Goal: Obtain resource: Download file/media

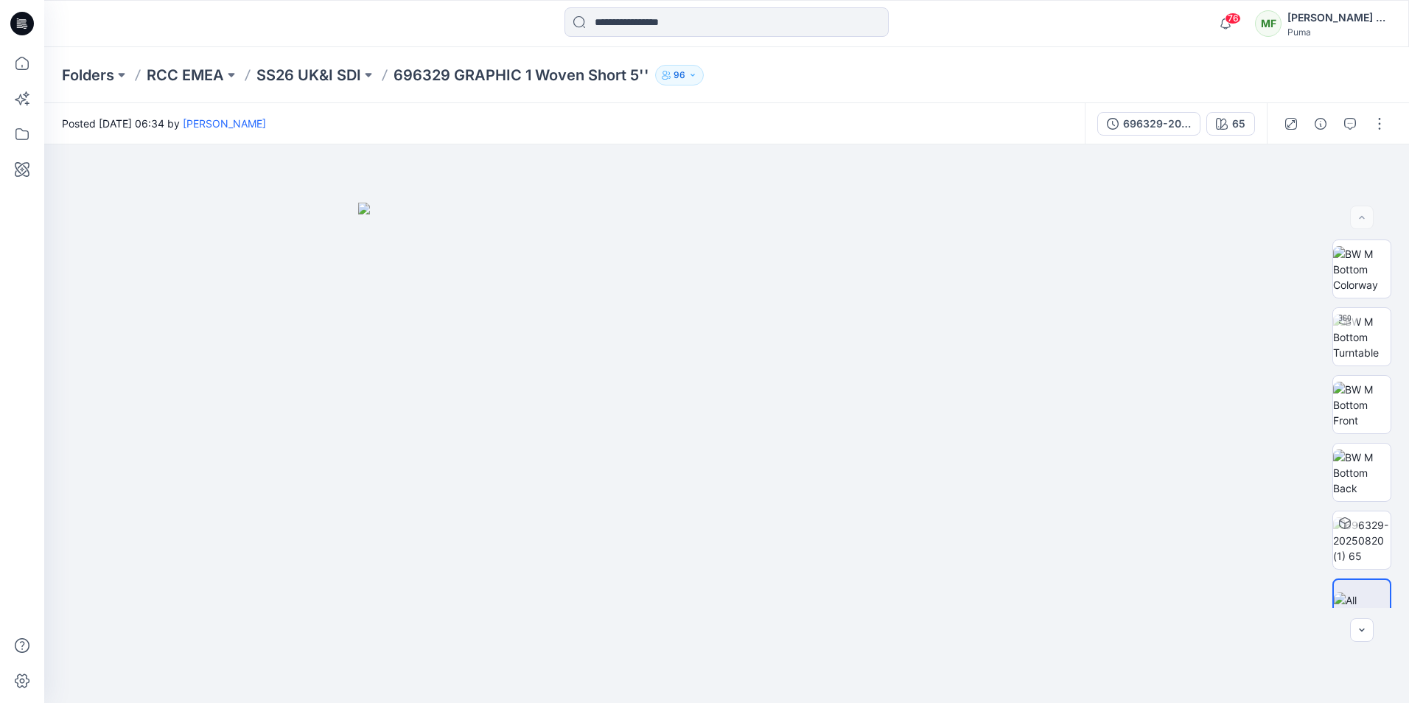
click at [960, 416] on img at bounding box center [726, 453] width 737 height 500
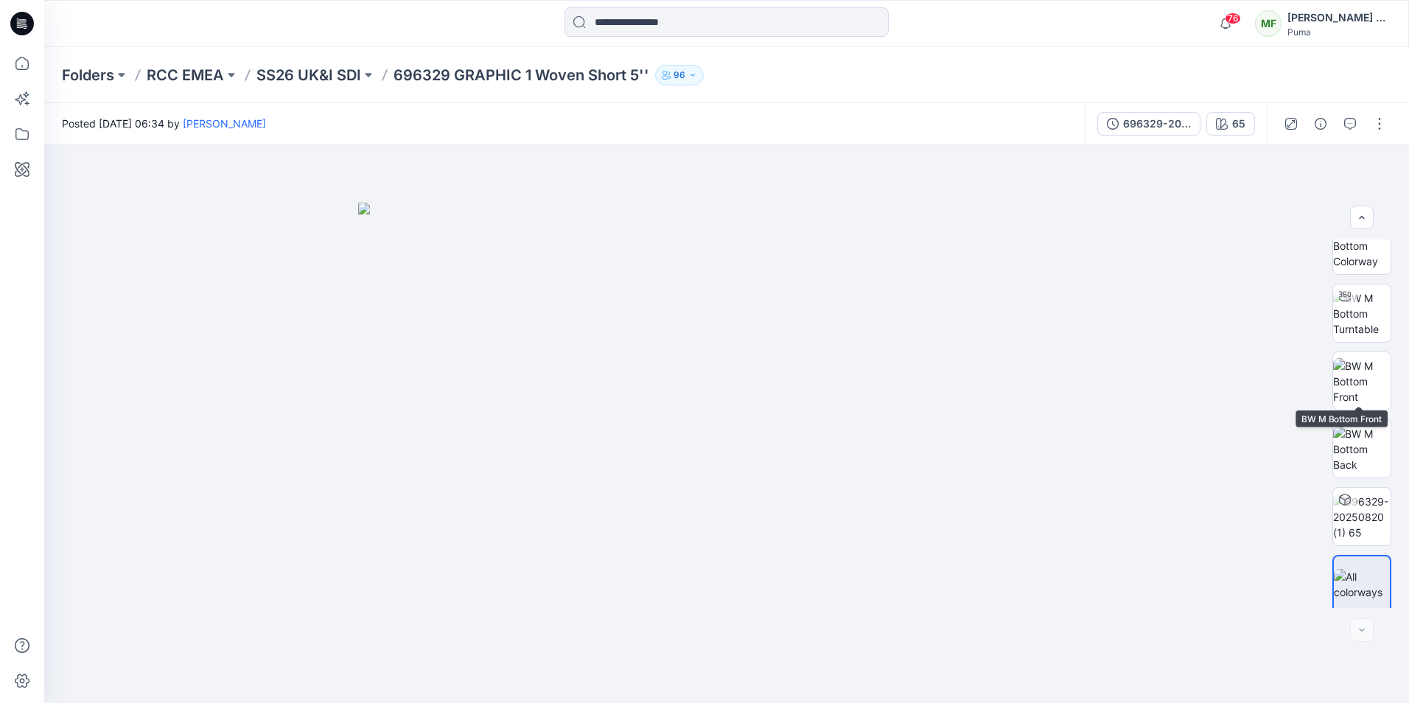
scroll to position [29, 0]
click at [809, 464] on img at bounding box center [726, 453] width 737 height 500
click at [1223, 125] on icon "button" at bounding box center [1222, 124] width 12 height 12
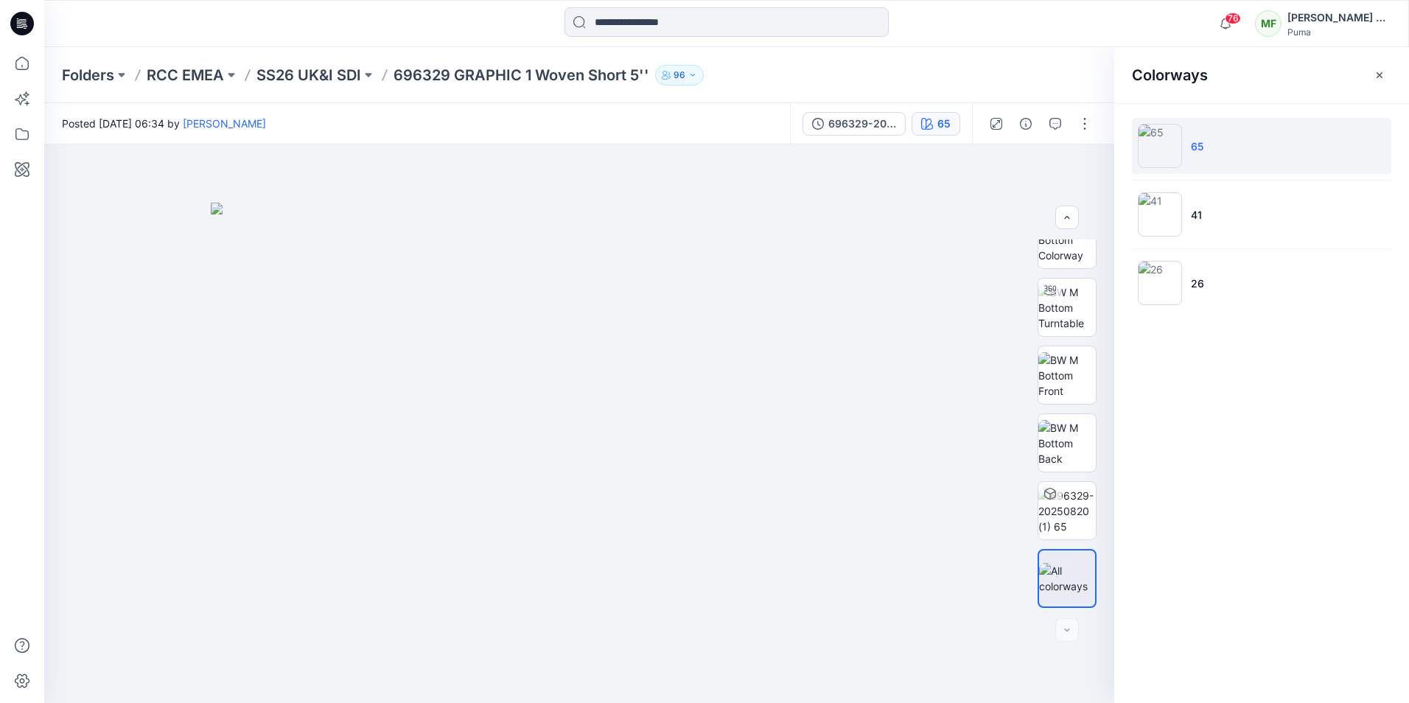
click at [1166, 130] on img at bounding box center [1160, 146] width 44 height 44
click at [1211, 142] on li "65" at bounding box center [1261, 146] width 259 height 56
drag, startPoint x: 1211, startPoint y: 142, endPoint x: 1202, endPoint y: 133, distance: 12.5
click at [1204, 133] on li "65" at bounding box center [1261, 146] width 259 height 56
click at [1084, 121] on button "button" at bounding box center [1085, 124] width 24 height 24
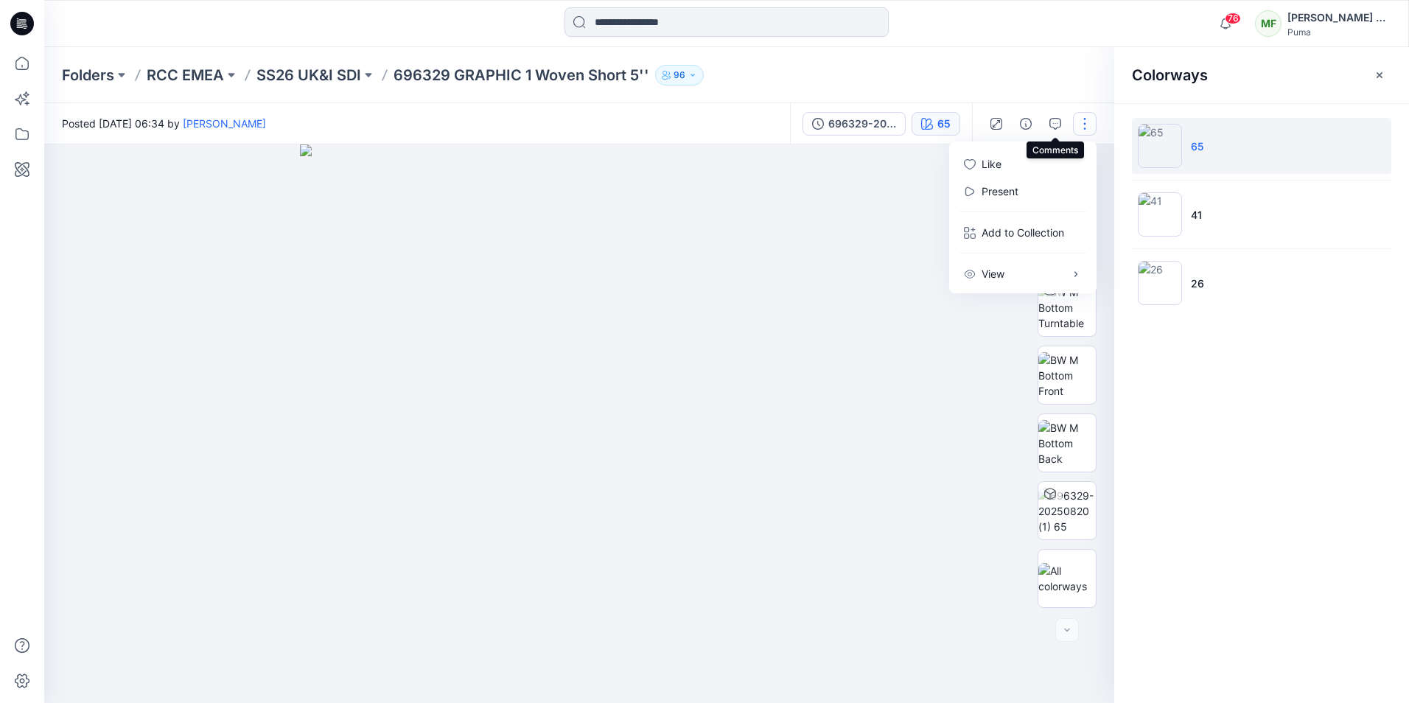
click at [1055, 122] on icon "button" at bounding box center [1056, 124] width 12 height 12
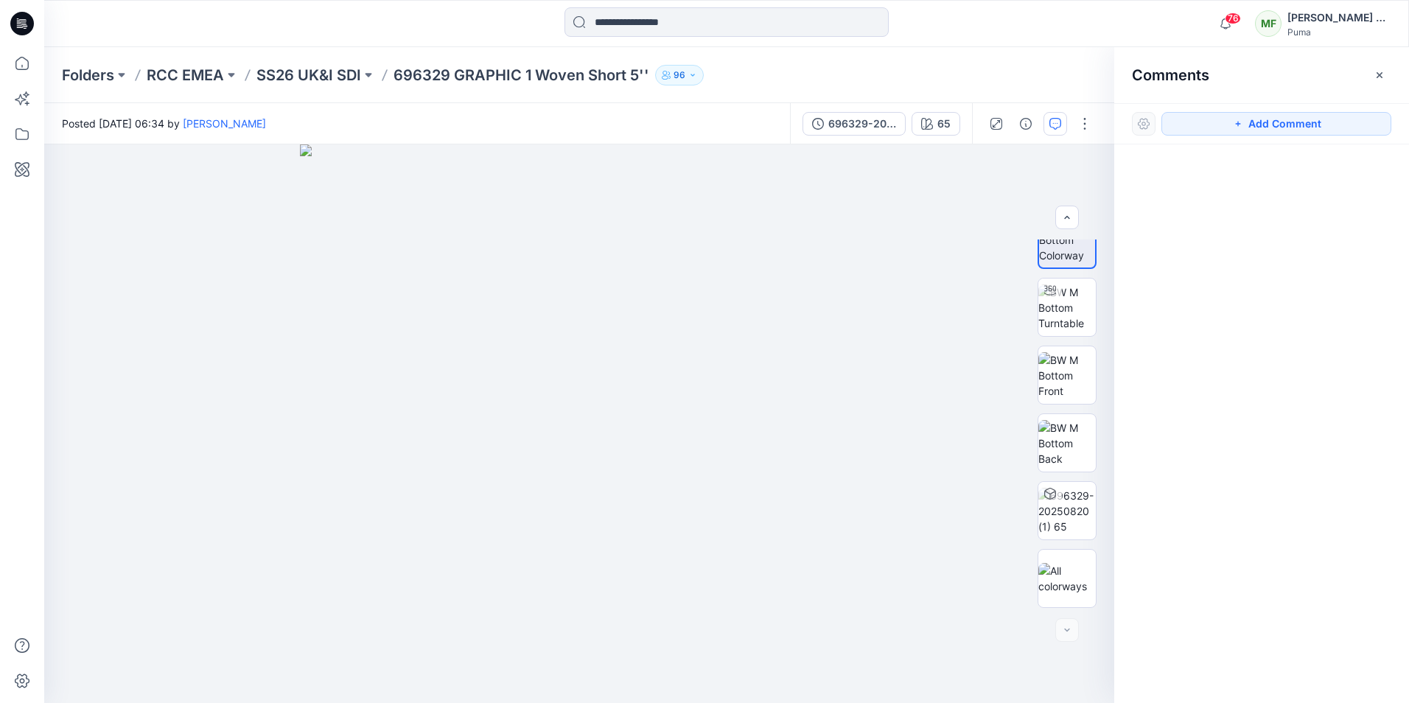
click at [1055, 122] on icon "button" at bounding box center [1056, 124] width 12 height 12
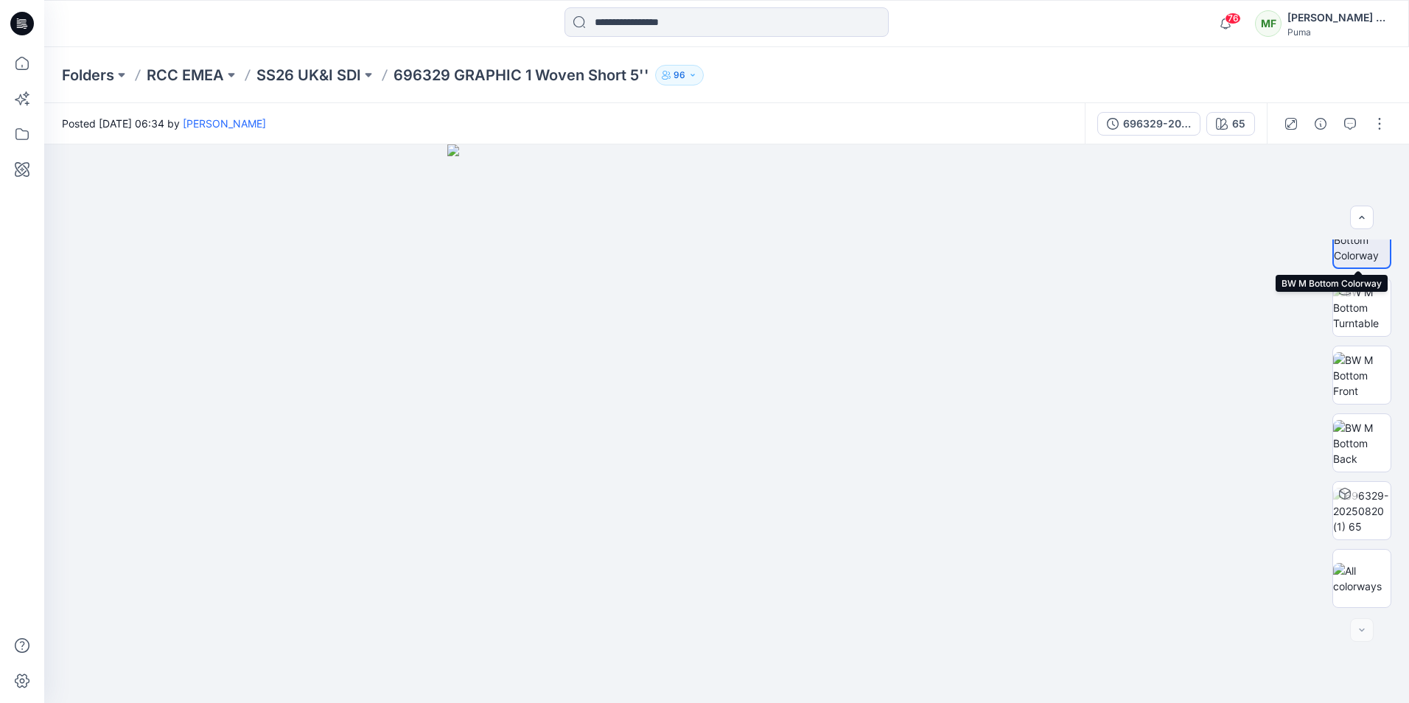
click at [1359, 260] on img at bounding box center [1362, 240] width 56 height 46
click at [1362, 259] on img at bounding box center [1362, 240] width 56 height 46
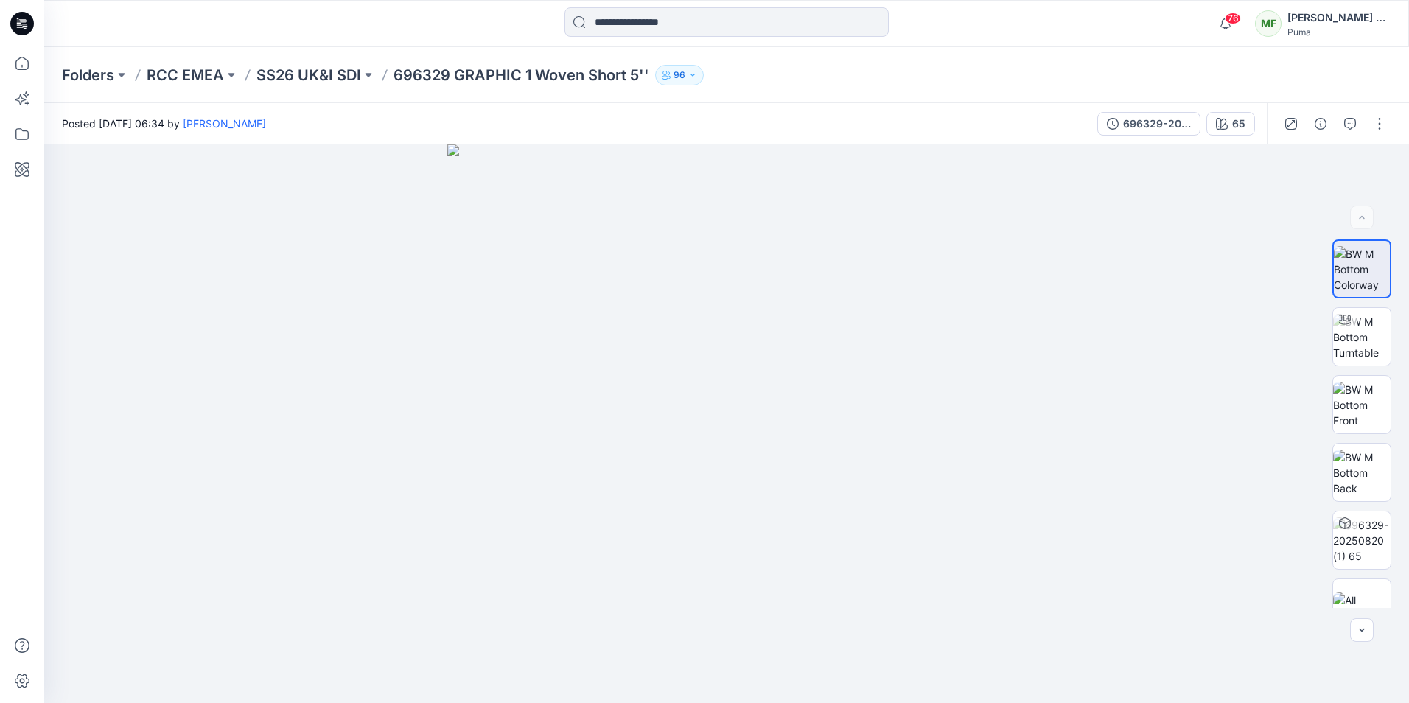
click at [1360, 273] on img at bounding box center [1362, 269] width 56 height 46
click at [1361, 326] on img at bounding box center [1361, 337] width 57 height 46
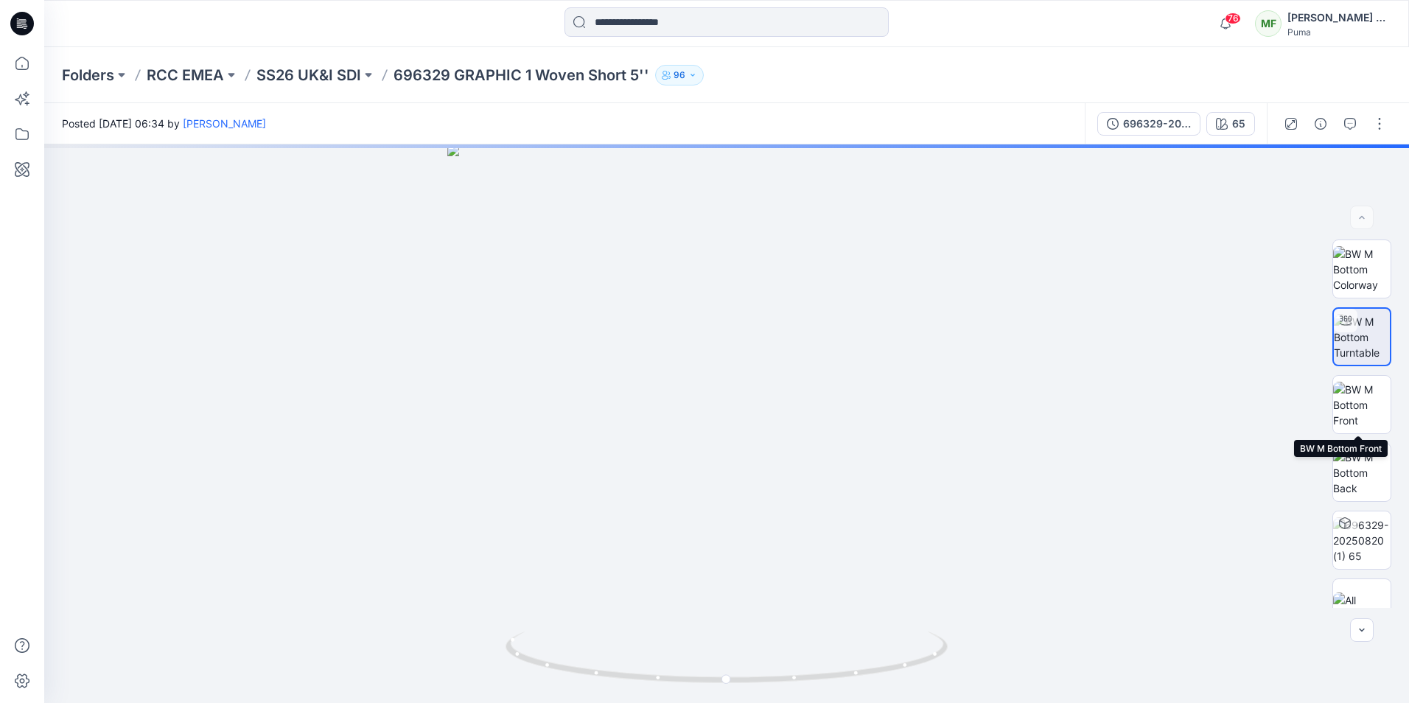
click at [1361, 395] on img at bounding box center [1361, 405] width 57 height 46
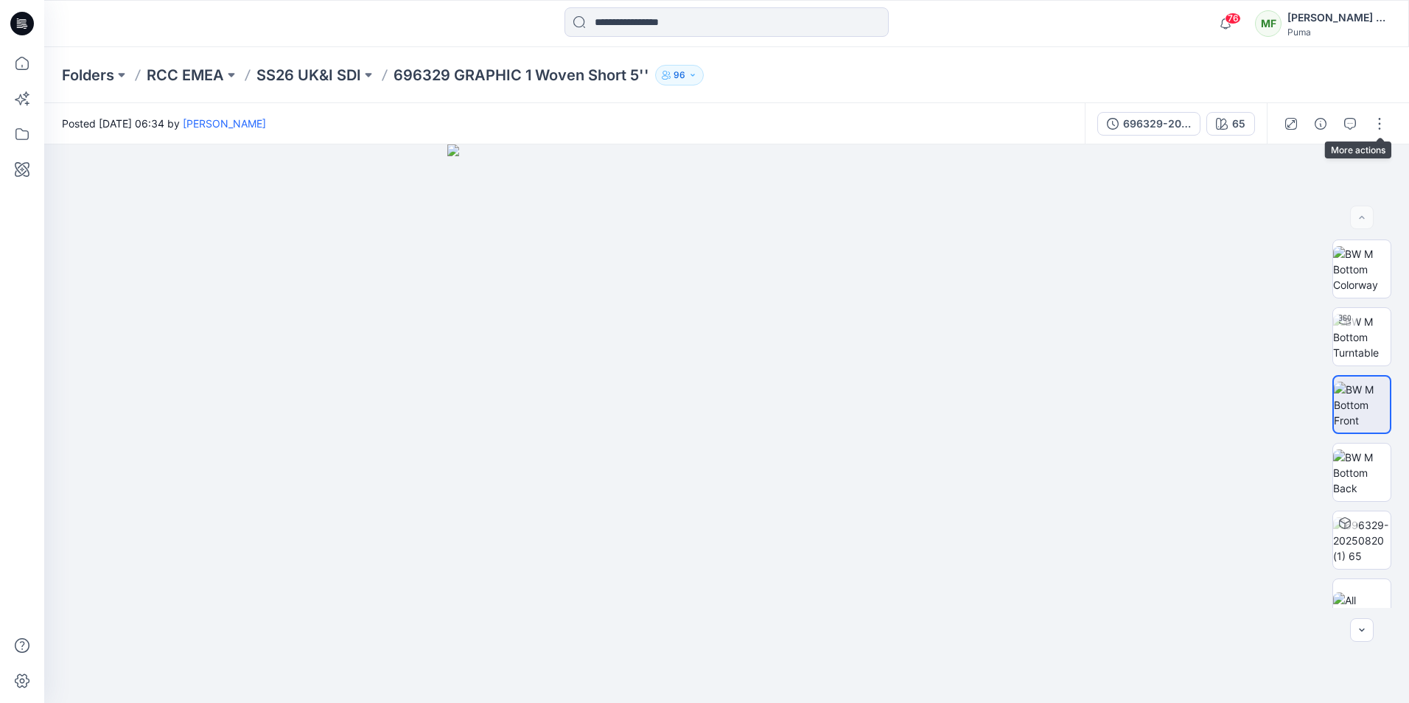
click at [1375, 123] on button "button" at bounding box center [1380, 124] width 24 height 24
click at [1170, 269] on div at bounding box center [726, 423] width 1365 height 559
click at [1375, 276] on img at bounding box center [1361, 269] width 57 height 46
click at [337, 69] on p "SS26 UK&I SDI" at bounding box center [308, 75] width 105 height 21
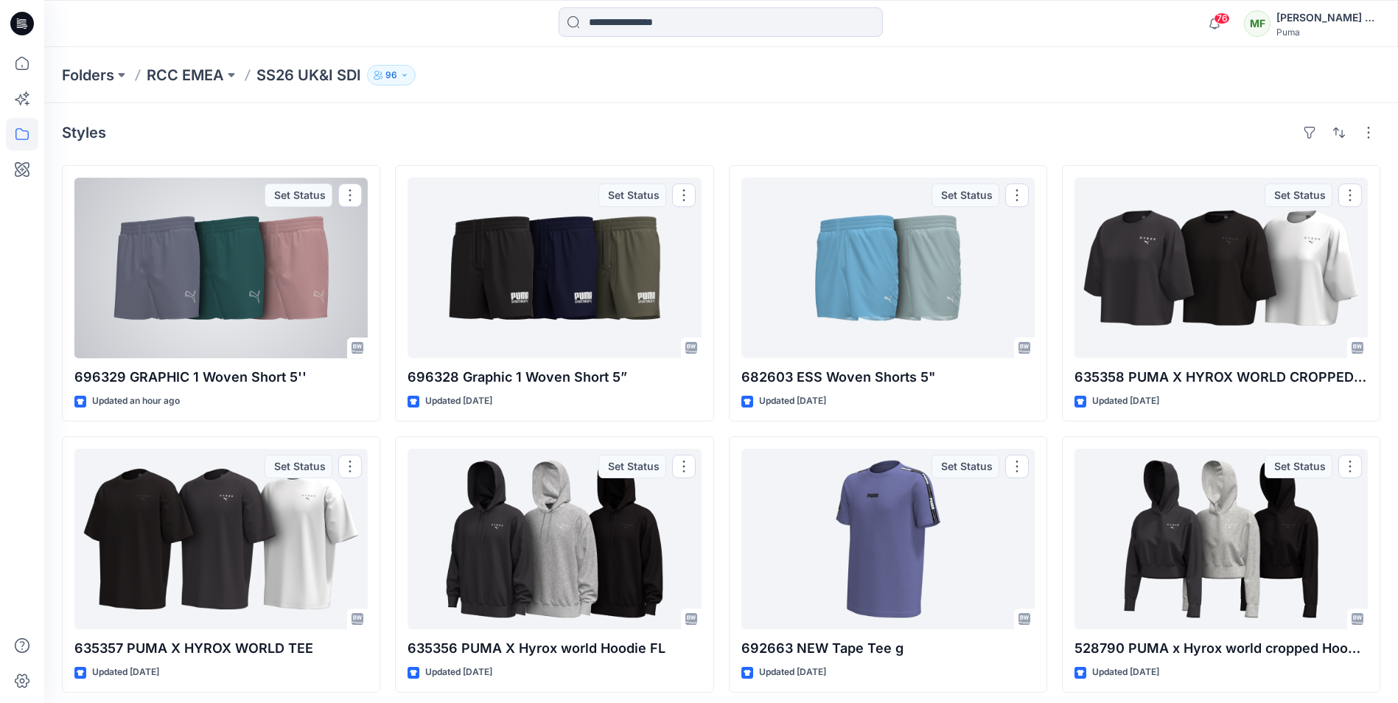
click at [351, 191] on button "button" at bounding box center [350, 196] width 24 height 24
click at [250, 289] on div at bounding box center [220, 268] width 293 height 181
click at [346, 194] on button "button" at bounding box center [350, 196] width 24 height 24
click at [376, 251] on p "Like" at bounding box center [378, 256] width 20 height 15
click at [215, 276] on div at bounding box center [220, 268] width 293 height 181
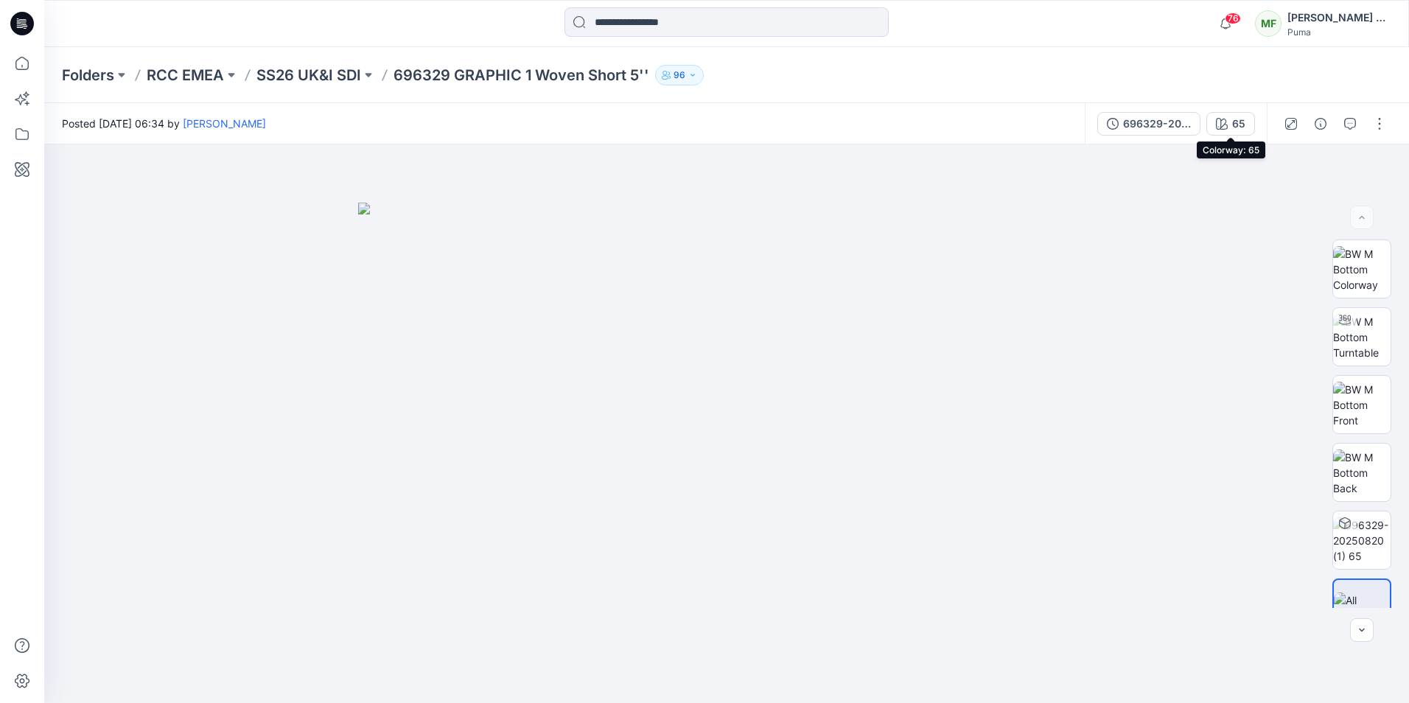
click at [1240, 130] on div "65" at bounding box center [1238, 124] width 13 height 16
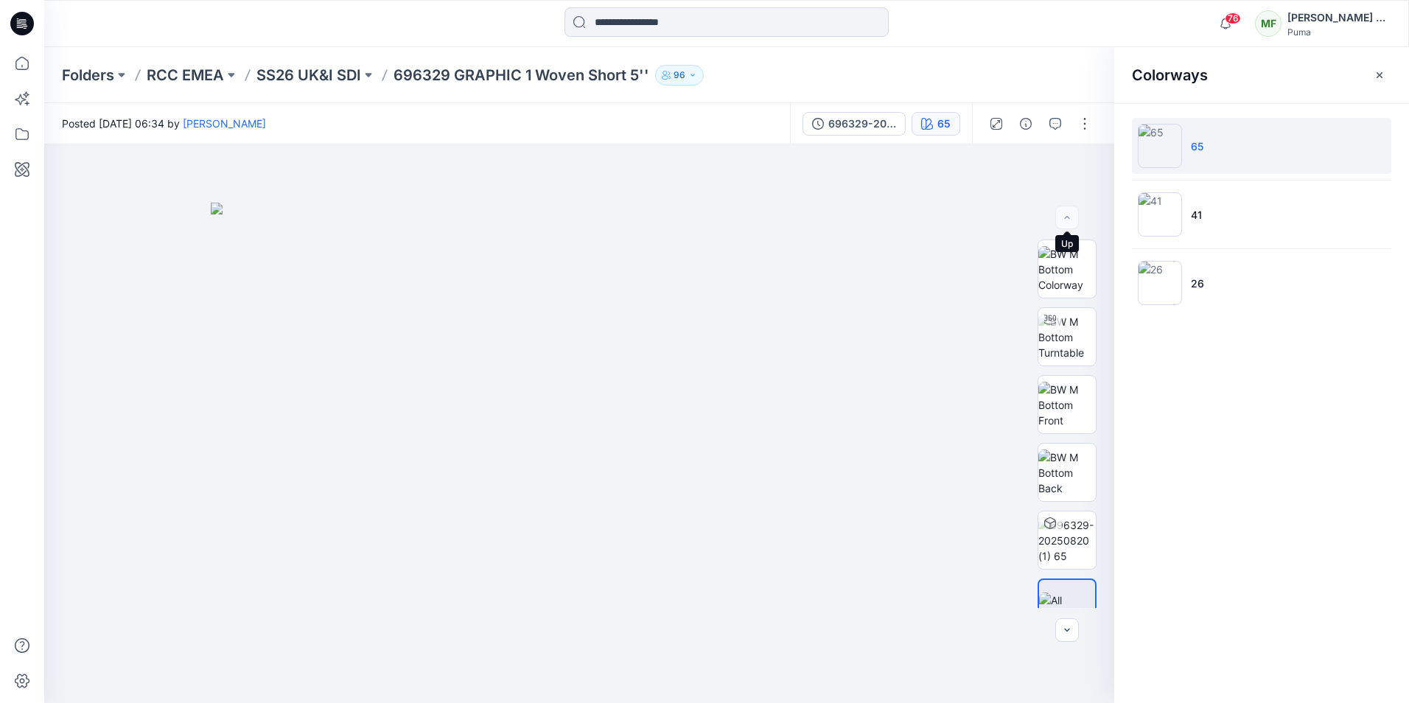
click at [1073, 216] on div at bounding box center [1067, 218] width 24 height 24
click at [0, 0] on icon "button" at bounding box center [0, 0] width 0 height 0
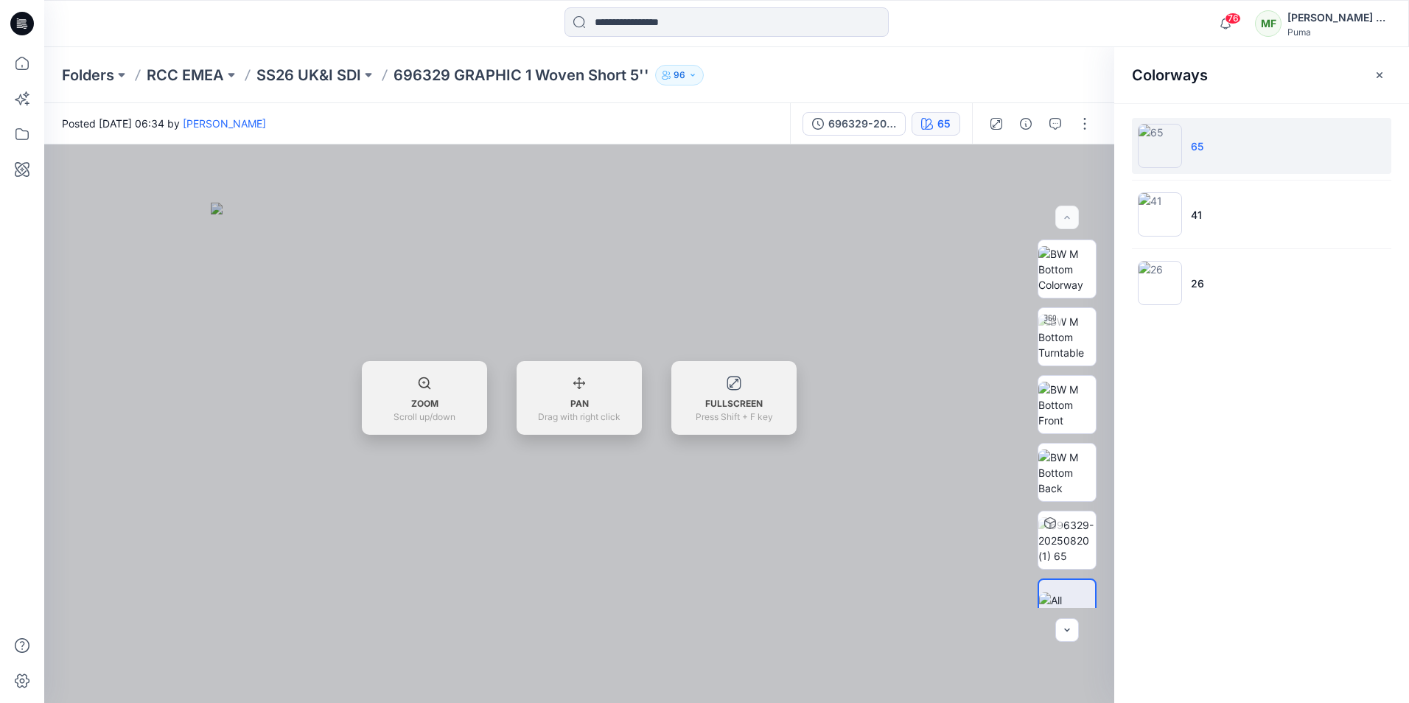
click at [1084, 174] on div at bounding box center [579, 423] width 1070 height 559
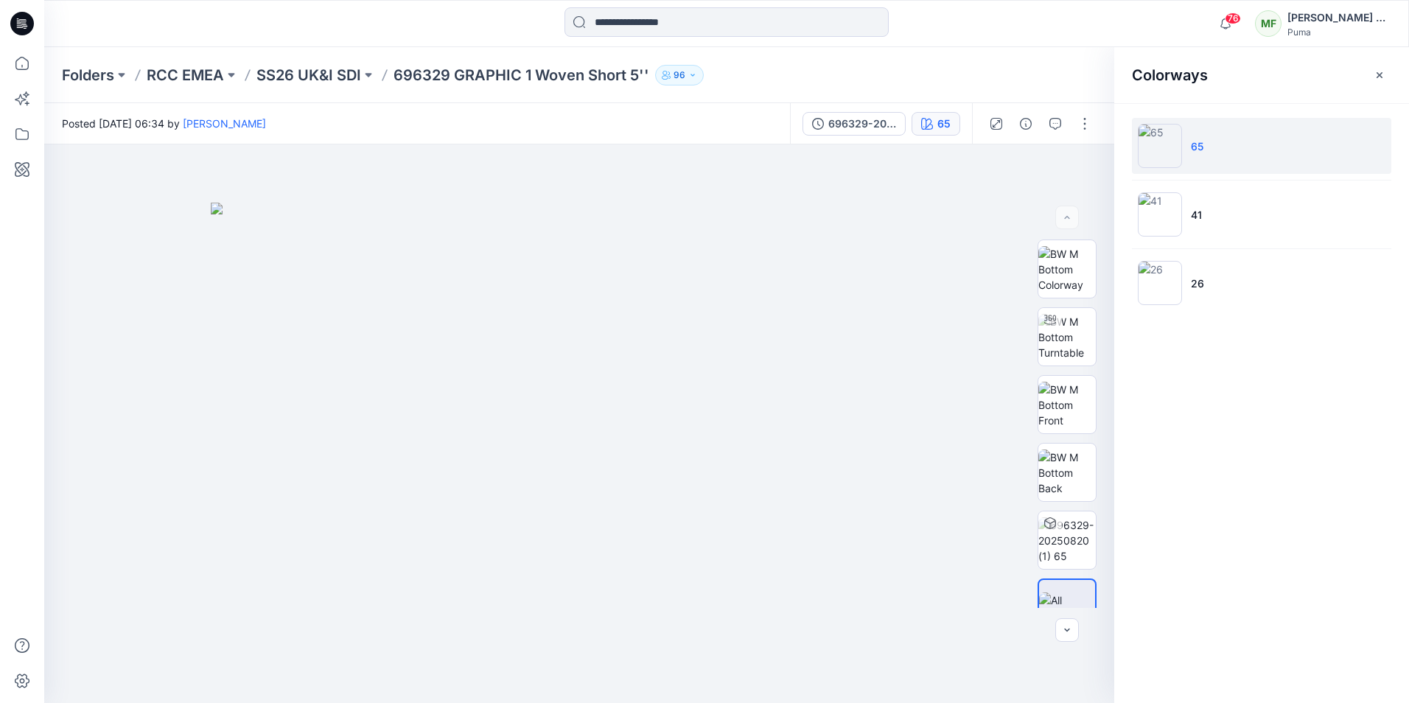
drag, startPoint x: 1188, startPoint y: 150, endPoint x: 1190, endPoint y: 133, distance: 17.8
click at [1190, 133] on li "65" at bounding box center [1261, 146] width 259 height 56
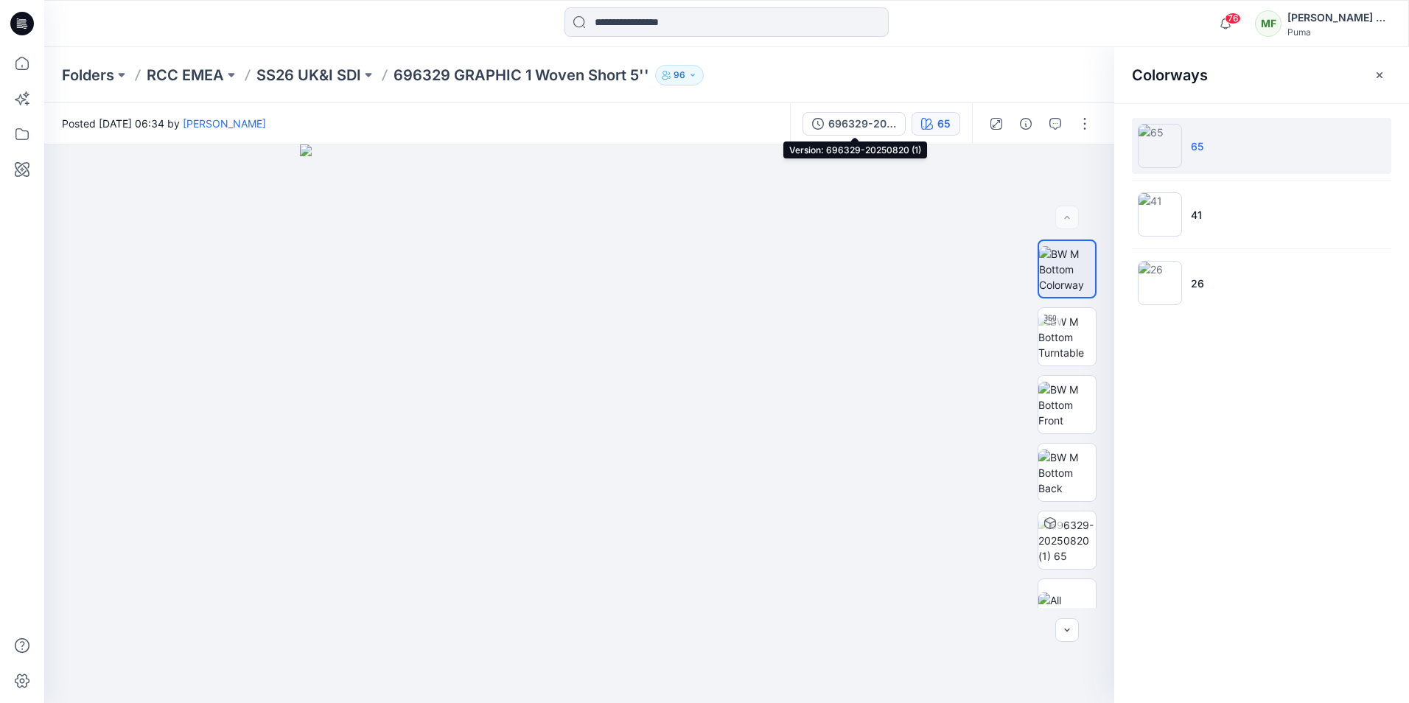
click at [871, 122] on div "696329-20250820 (1)" at bounding box center [862, 124] width 68 height 16
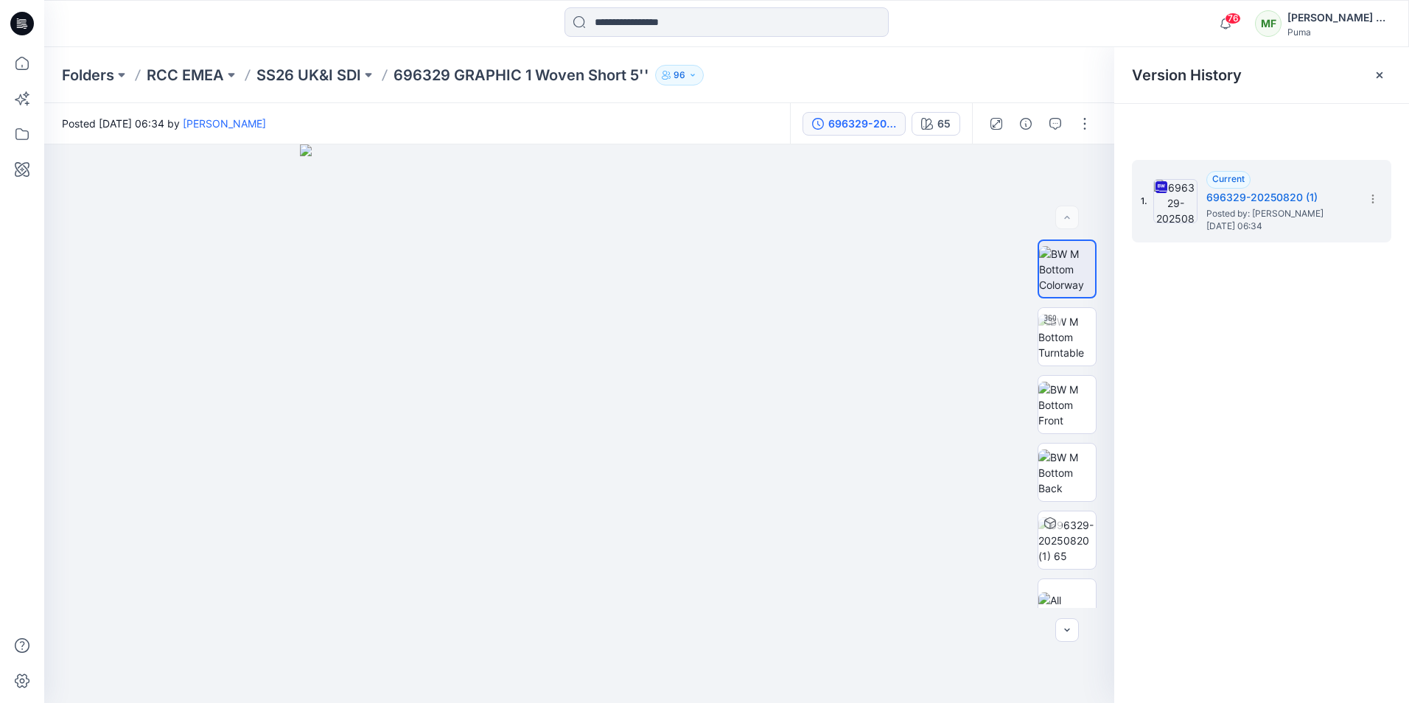
click at [1260, 212] on span "Posted by: [PERSON_NAME]" at bounding box center [1279, 213] width 147 height 15
click at [447, 79] on p "696329 GRAPHIC 1 Woven Short 5''" at bounding box center [522, 75] width 256 height 21
click at [449, 75] on p "696329 GRAPHIC 1 Woven Short 5''" at bounding box center [522, 75] width 256 height 21
click at [475, 69] on p "696329 GRAPHIC 1 Woven Short 5''" at bounding box center [522, 75] width 256 height 21
click at [1374, 77] on icon at bounding box center [1380, 75] width 12 height 12
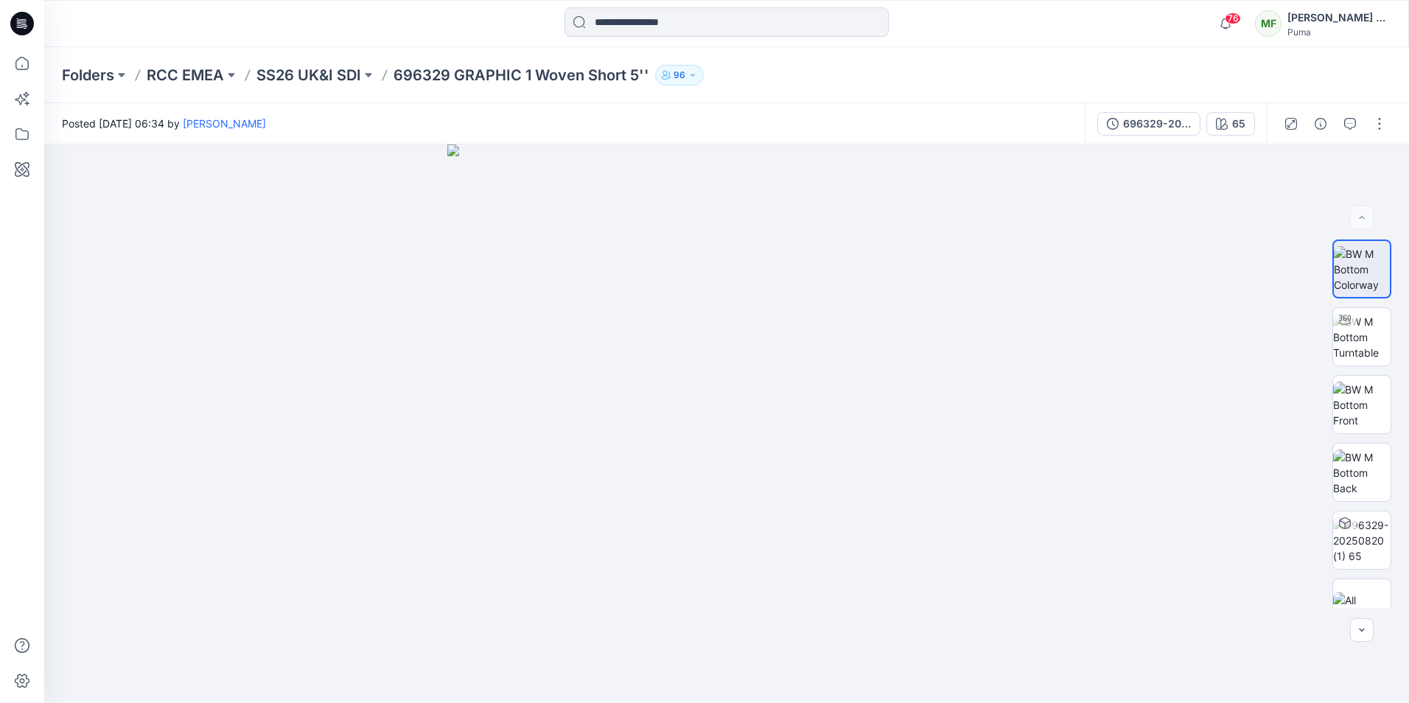
click at [423, 71] on p "696329 GRAPHIC 1 Woven Short 5''" at bounding box center [522, 75] width 256 height 21
click at [322, 77] on p "SS26 UK&I SDI" at bounding box center [308, 75] width 105 height 21
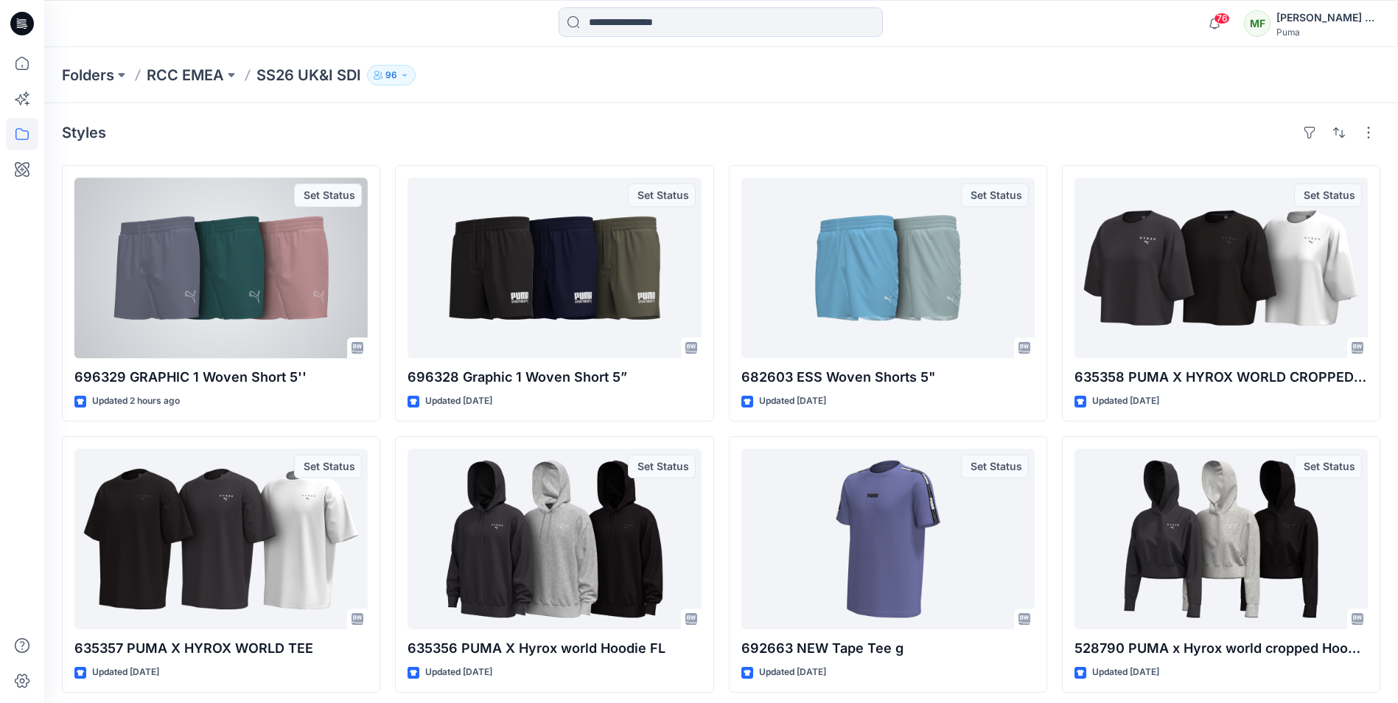
click at [223, 264] on div at bounding box center [220, 268] width 293 height 181
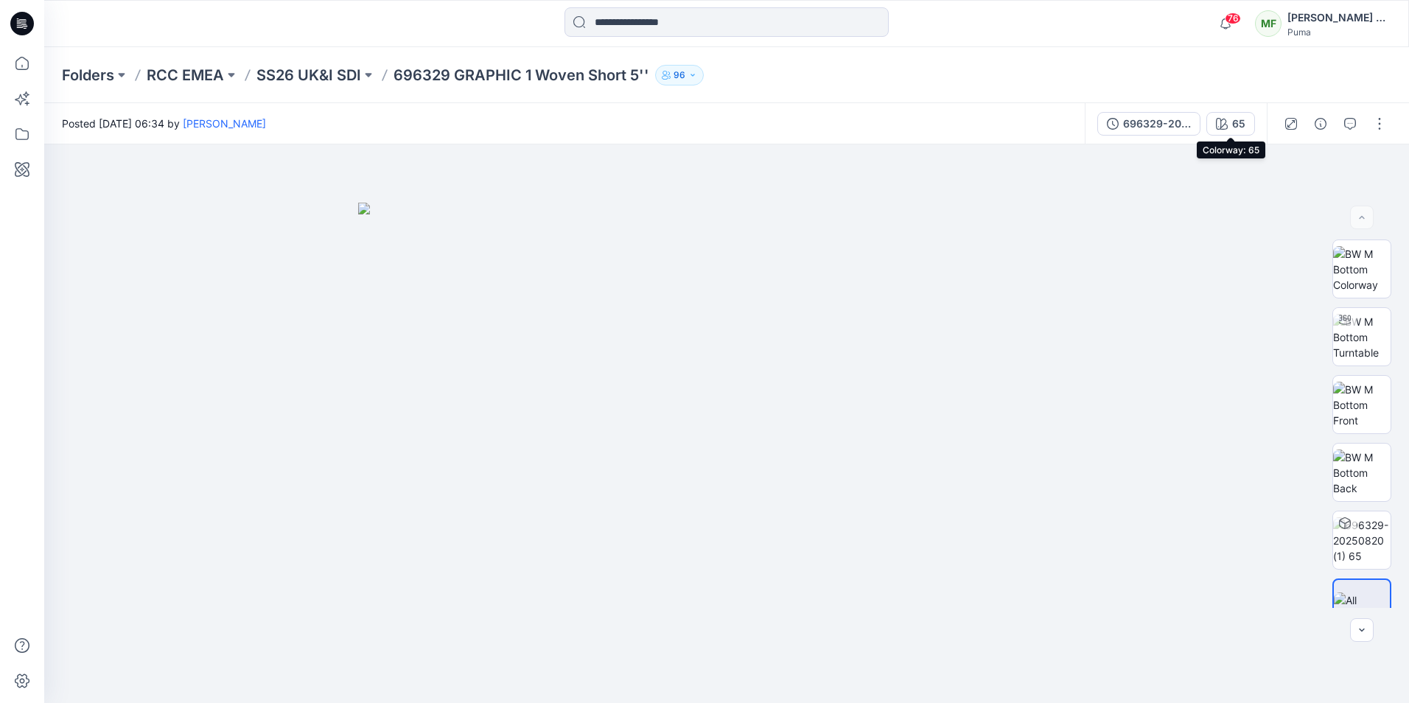
click at [1234, 122] on div "65" at bounding box center [1238, 124] width 13 height 16
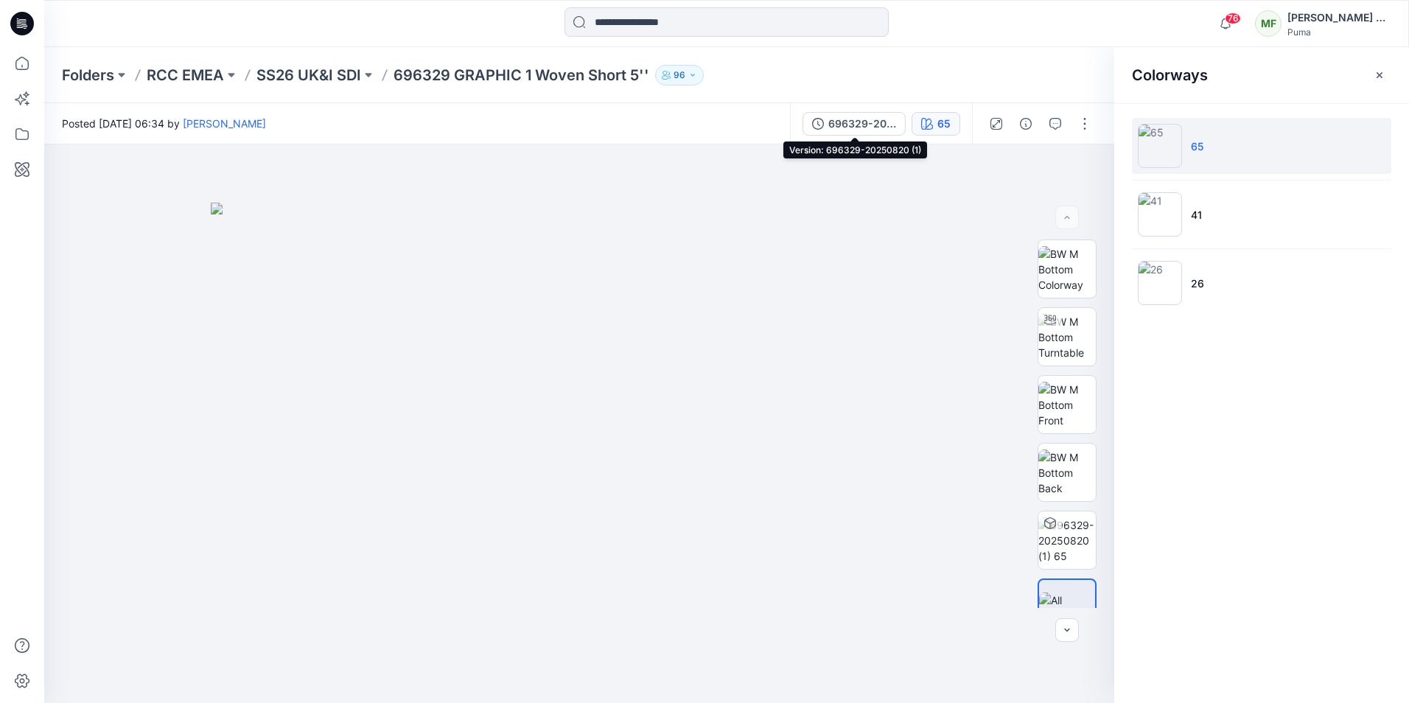
click at [856, 119] on div "696329-20250820 (1)" at bounding box center [862, 124] width 68 height 16
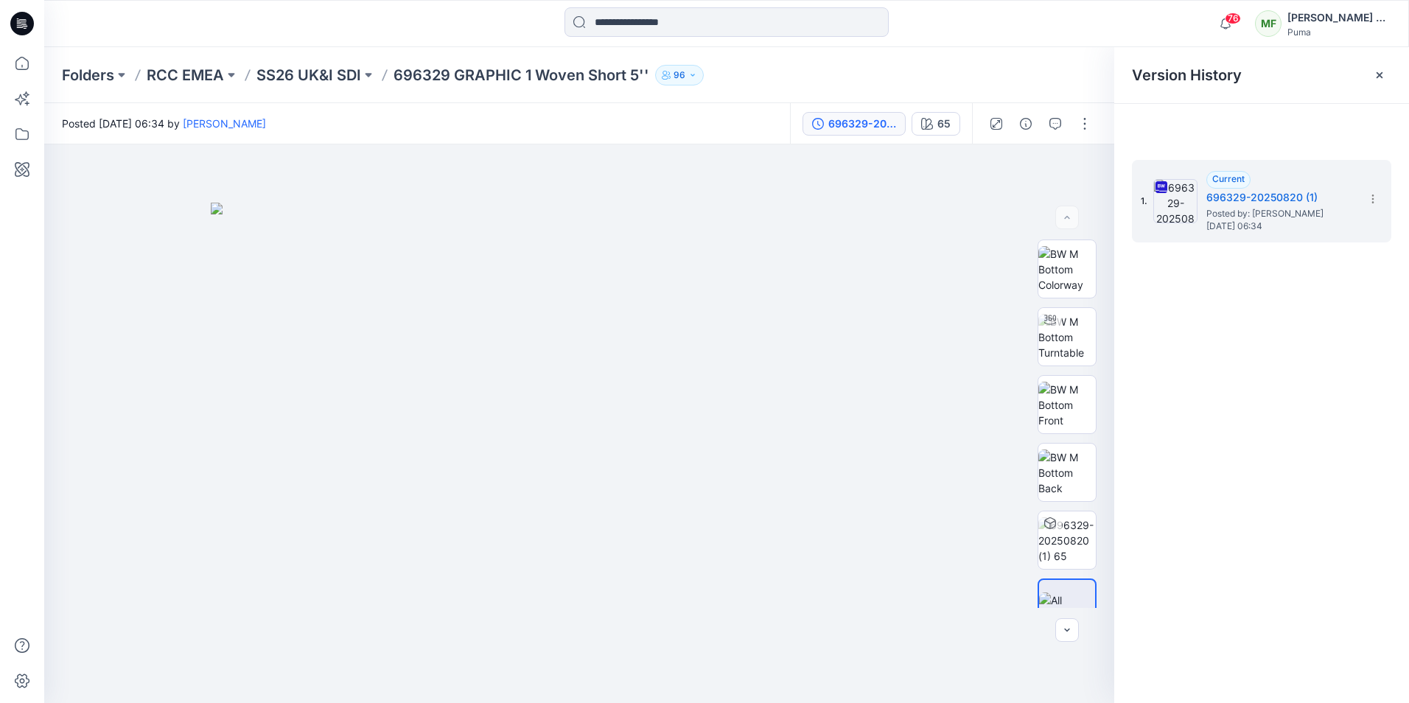
click at [1372, 201] on icon at bounding box center [1373, 199] width 12 height 12
click at [1325, 228] on span "Download Source BW File" at bounding box center [1298, 228] width 123 height 18
click at [1219, 518] on div "1. Current 696329-20250820 (1) Posted by: [PERSON_NAME] [DATE] 06:34" at bounding box center [1261, 434] width 295 height 580
drag, startPoint x: 394, startPoint y: 77, endPoint x: 458, endPoint y: 80, distance: 64.9
click at [458, 80] on p "696329 GRAPHIC 1 Woven Short 5''" at bounding box center [522, 75] width 256 height 21
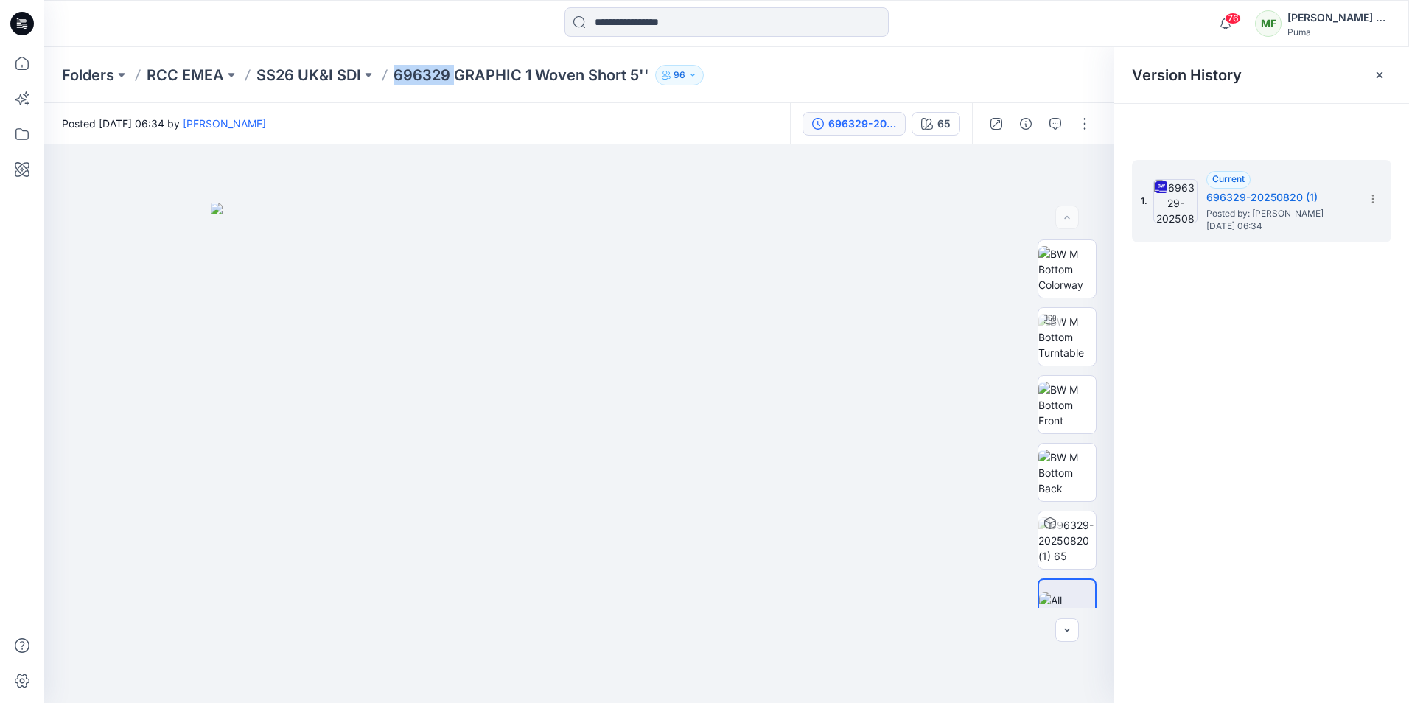
copy p "696329"
click at [1330, 19] on div "[PERSON_NAME] Falguere" at bounding box center [1339, 18] width 103 height 18
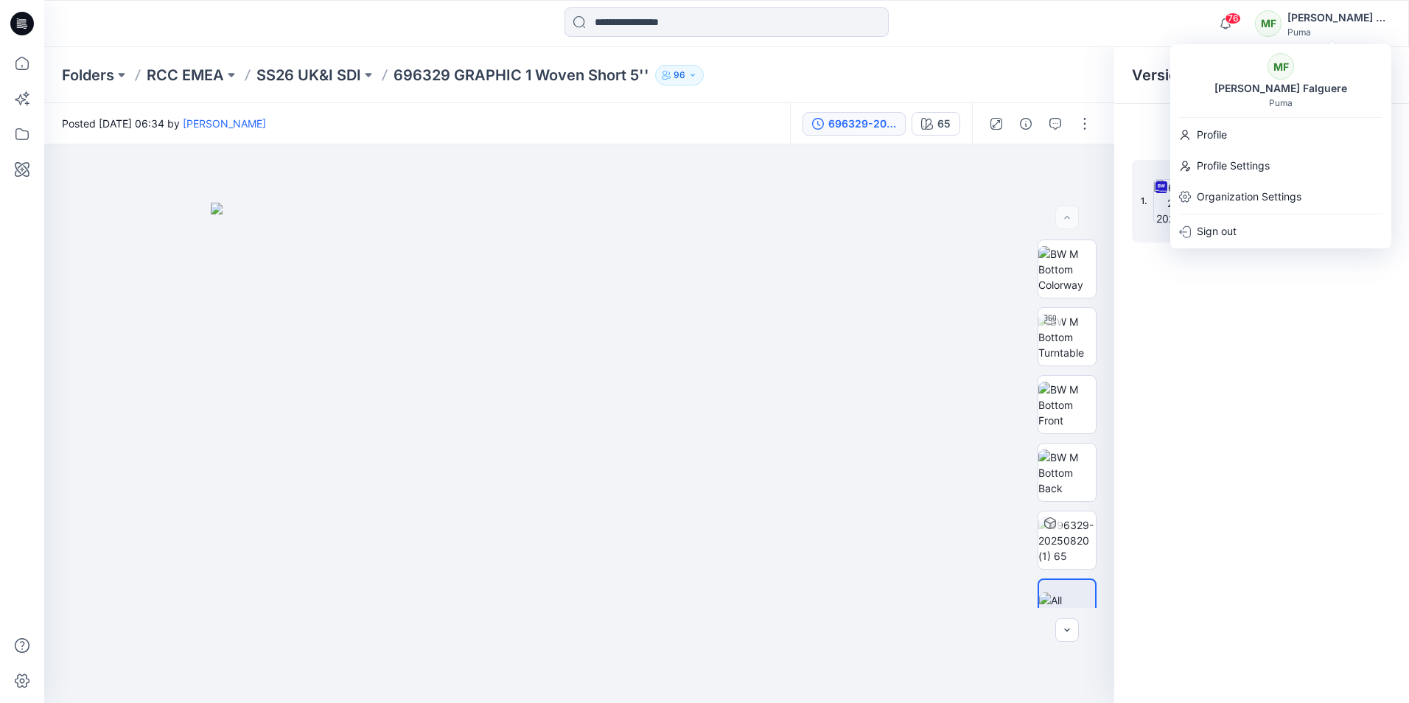
click at [1240, 465] on div "1. Current 696329-20250820 (1) Posted by: [PERSON_NAME] [DATE] 06:34" at bounding box center [1261, 434] width 295 height 580
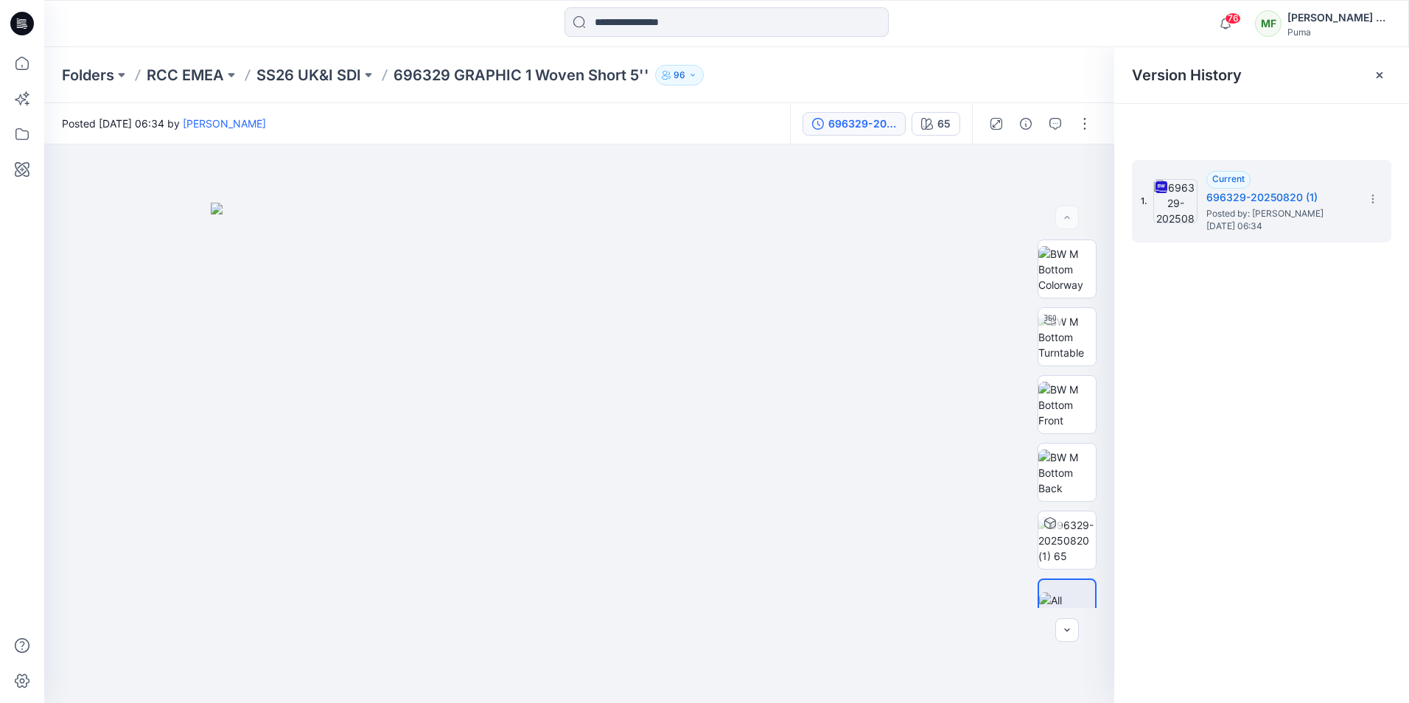
click at [1386, 77] on div at bounding box center [1380, 75] width 24 height 24
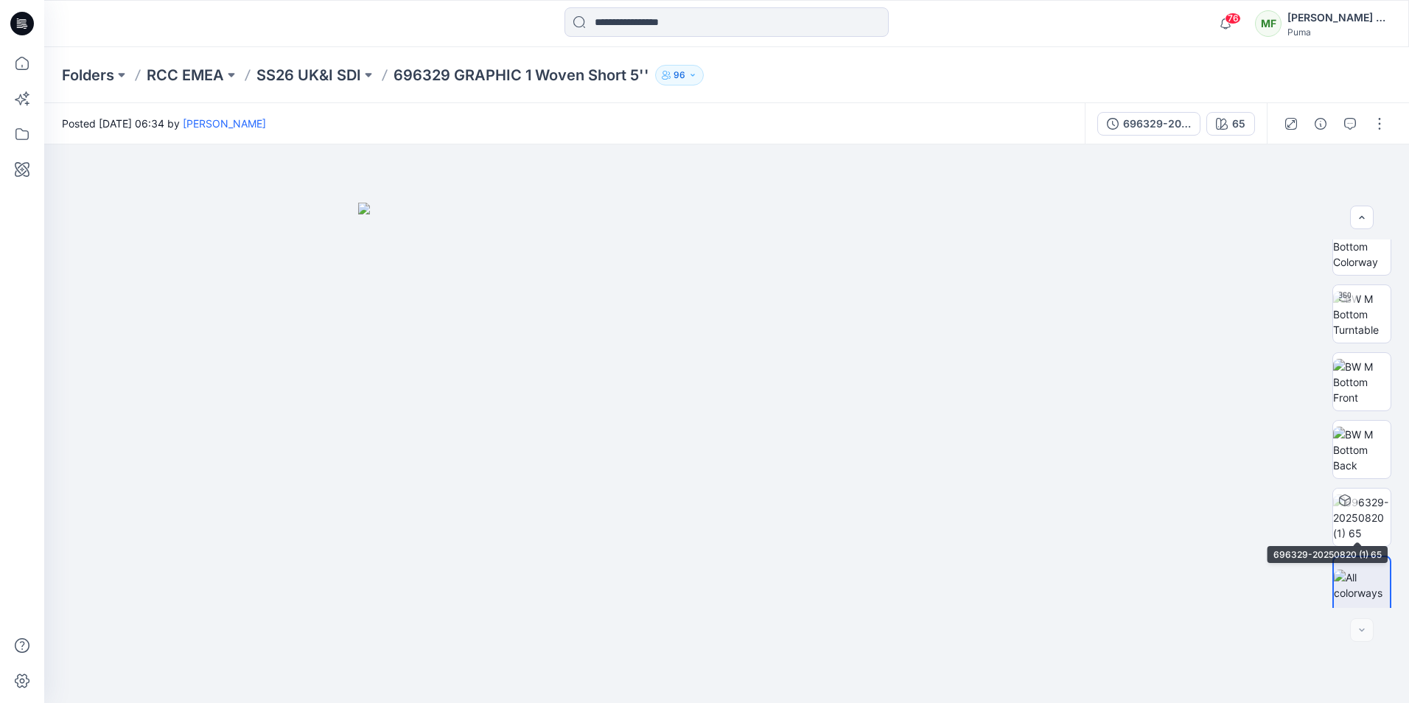
scroll to position [29, 0]
click at [1360, 372] on img at bounding box center [1361, 375] width 57 height 46
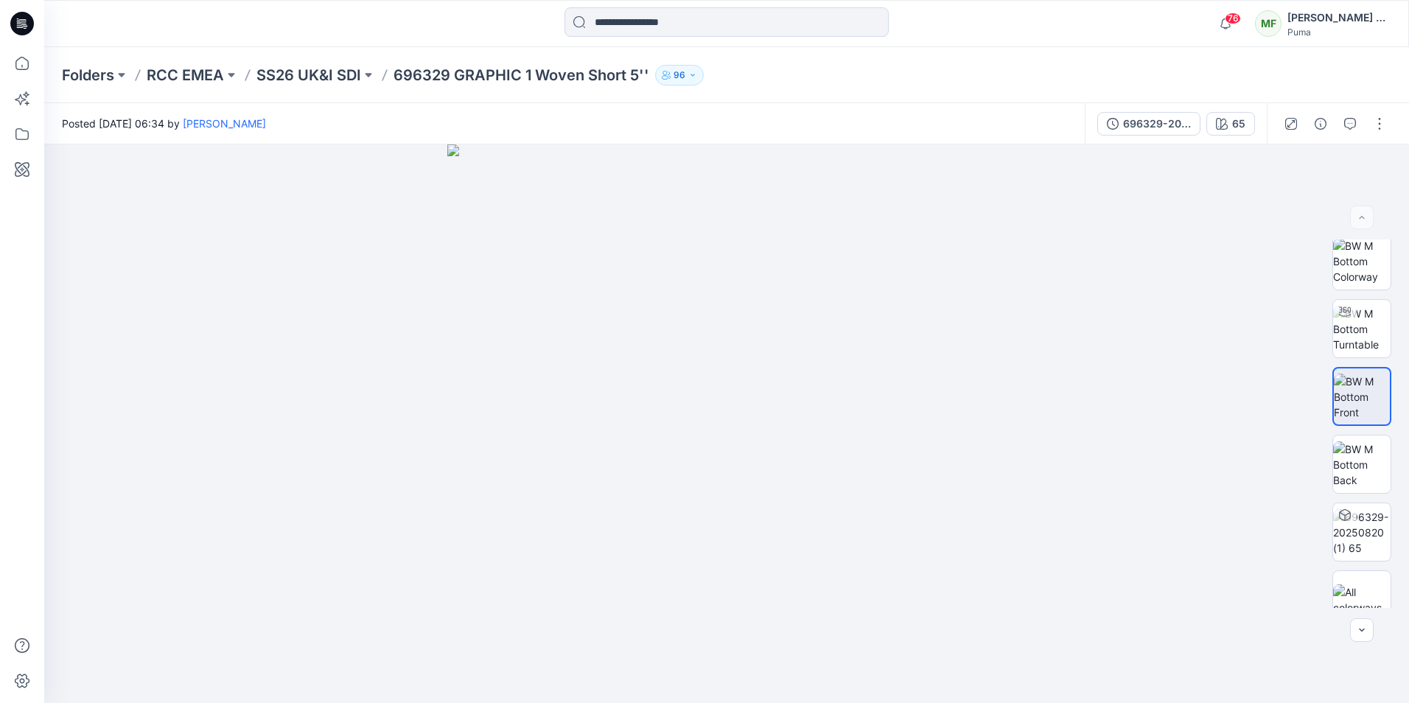
scroll to position [0, 0]
click at [1351, 254] on img at bounding box center [1361, 269] width 57 height 46
click at [1357, 322] on img at bounding box center [1361, 337] width 57 height 46
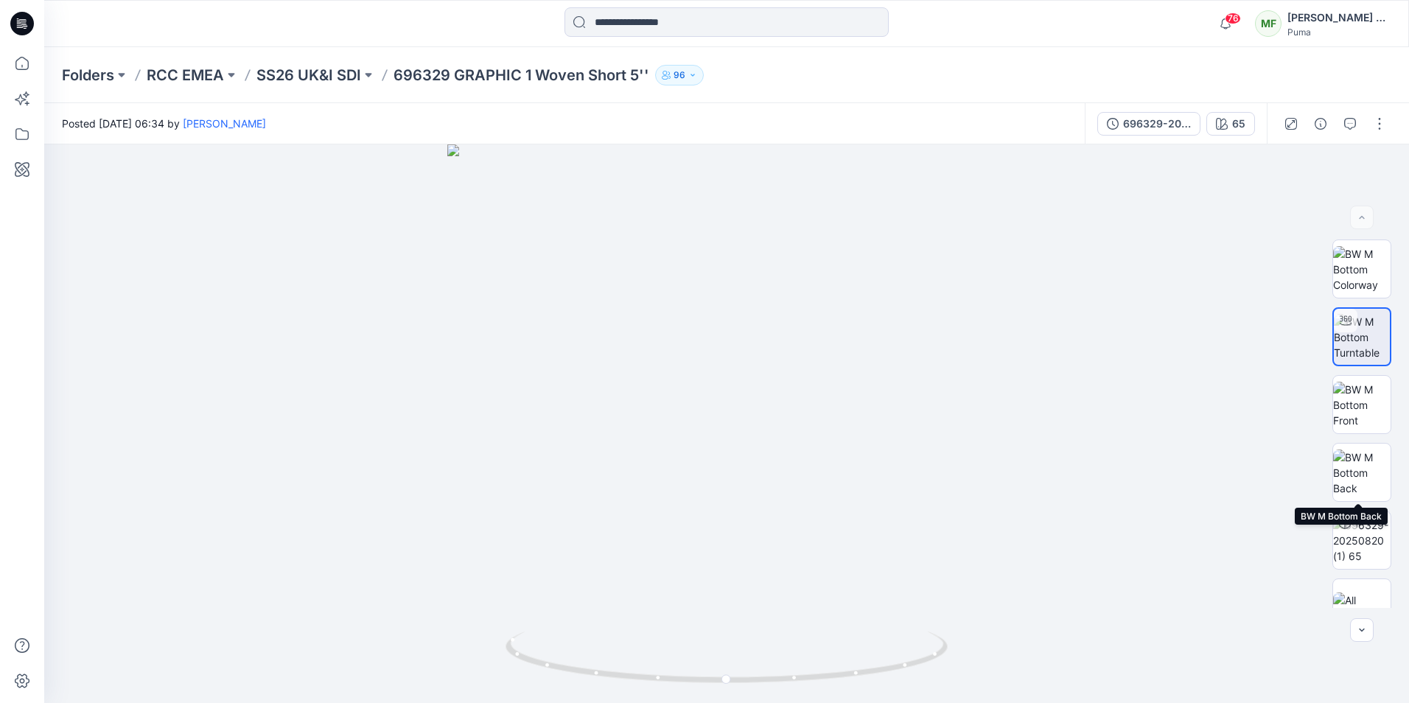
click at [1368, 471] on img at bounding box center [1361, 473] width 57 height 46
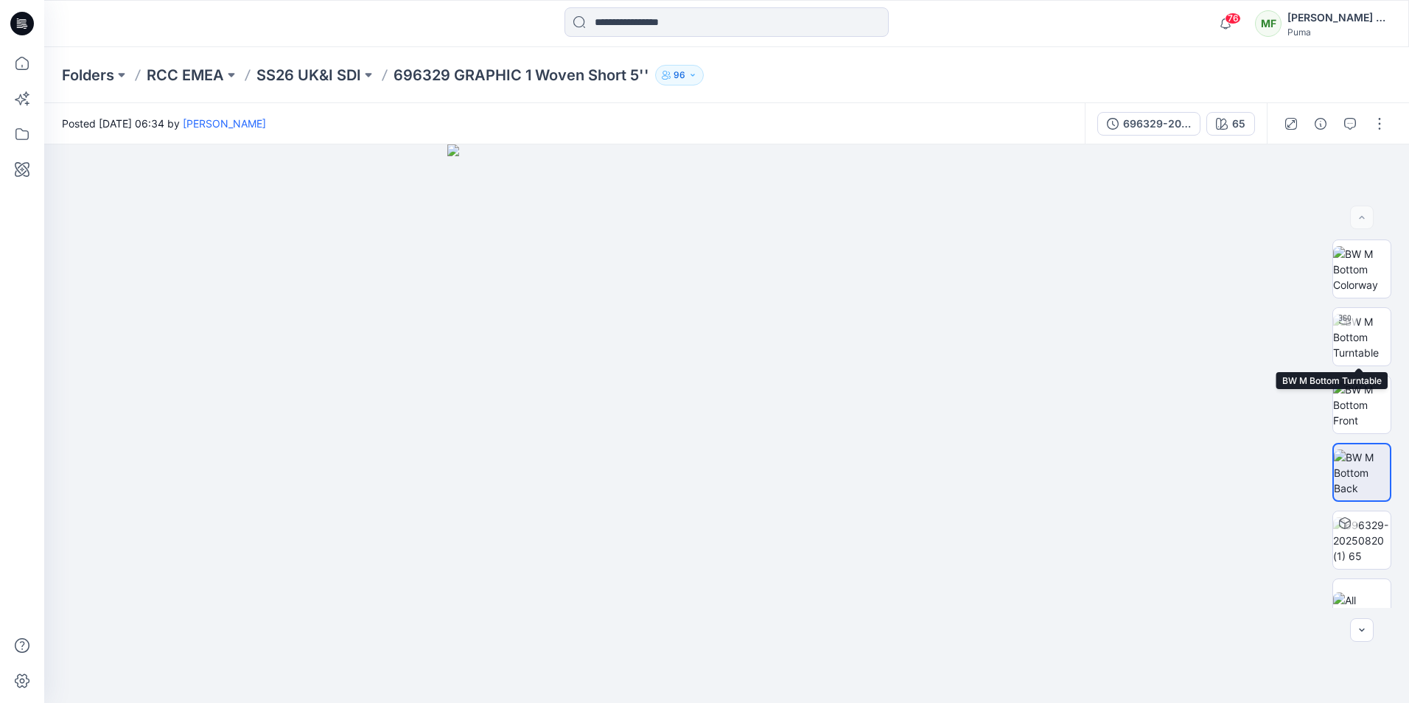
click at [1366, 334] on img at bounding box center [1361, 337] width 57 height 46
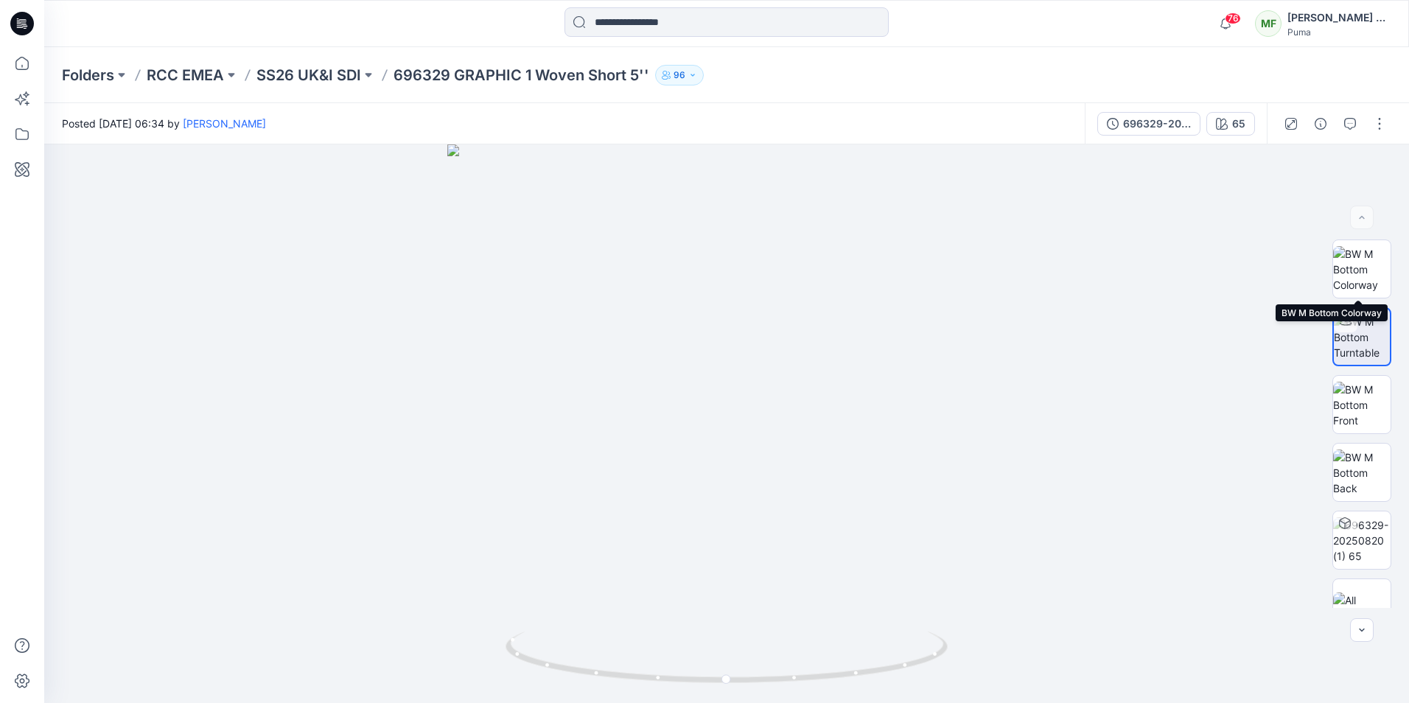
click at [1360, 276] on img at bounding box center [1361, 269] width 57 height 46
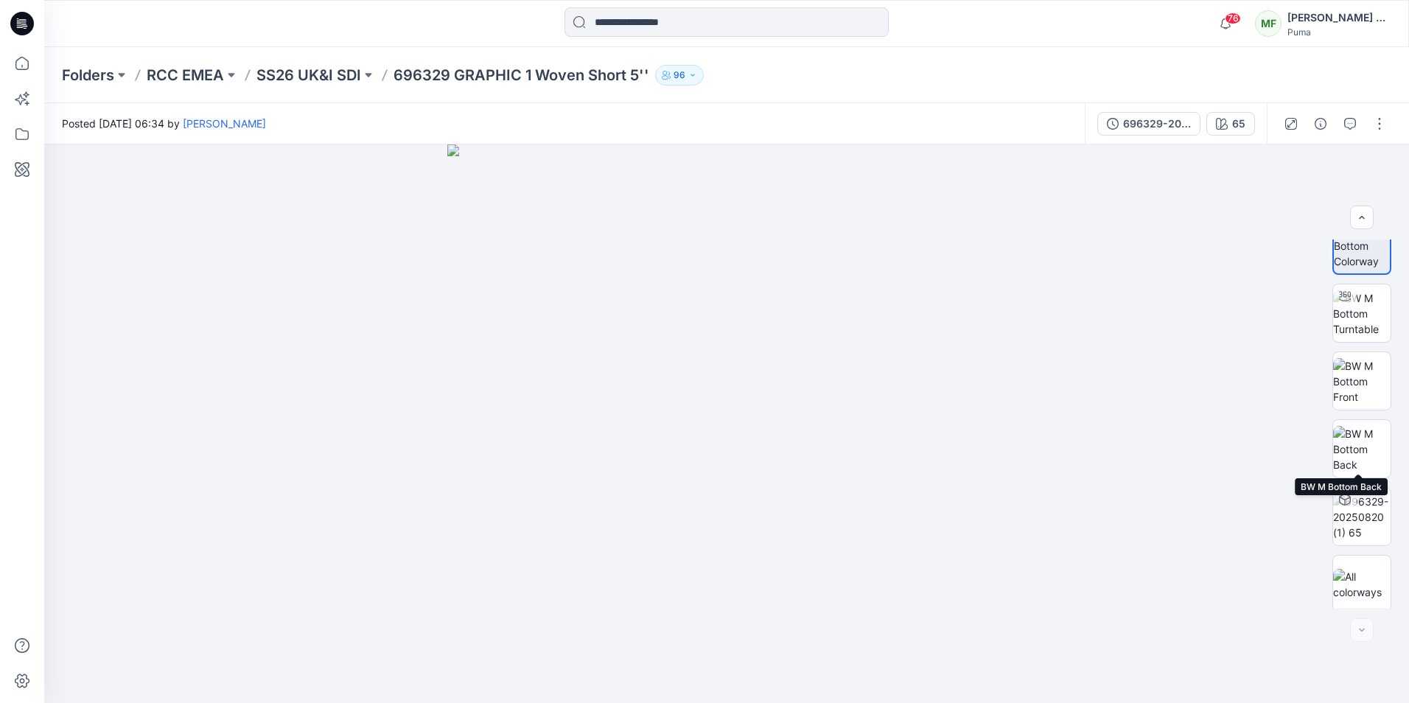
scroll to position [29, 0]
click at [1359, 515] on img at bounding box center [1361, 511] width 57 height 46
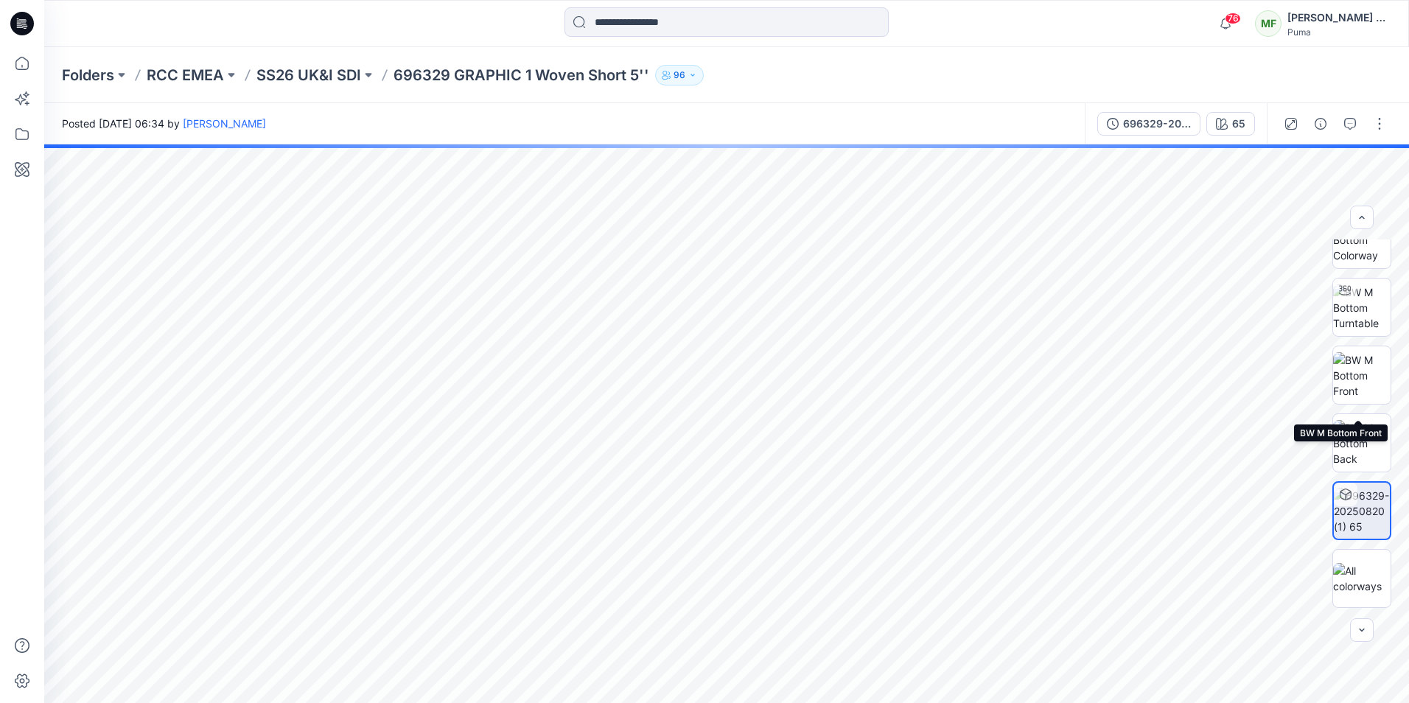
scroll to position [0, 0]
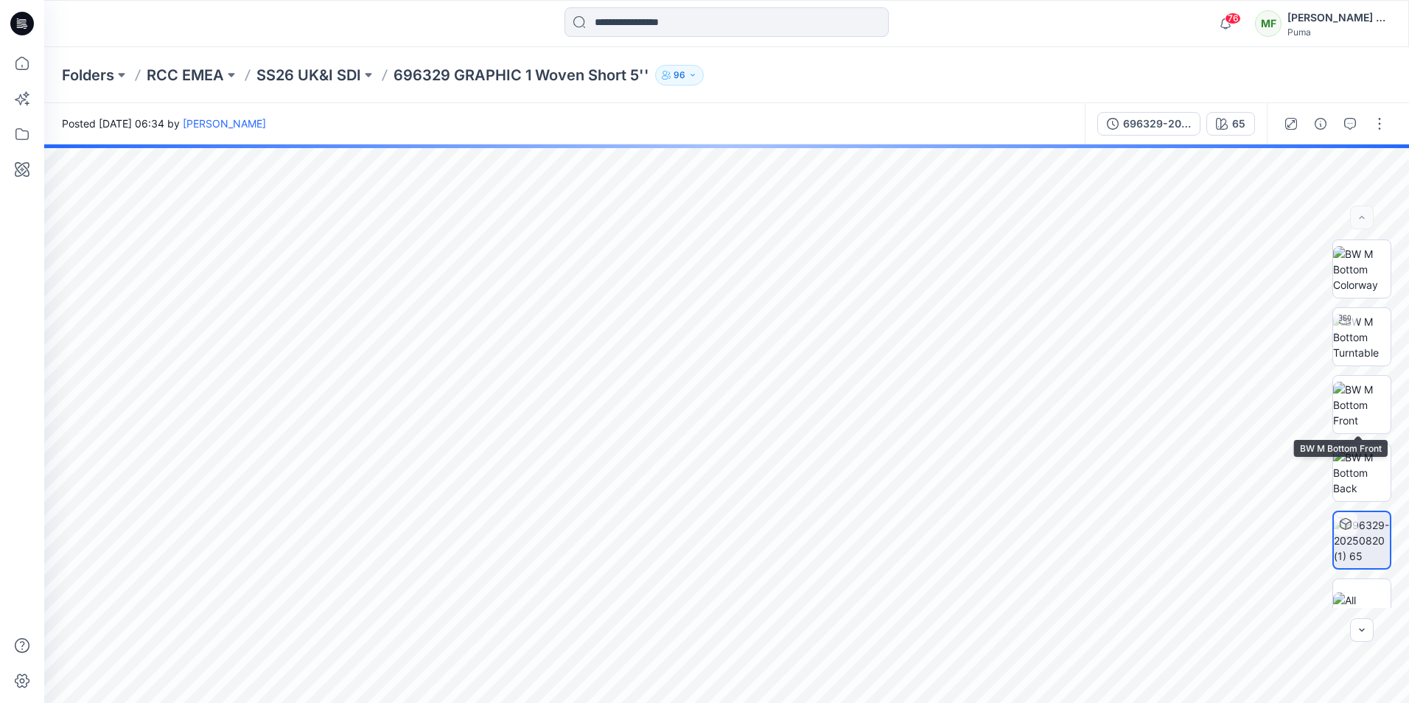
click at [1353, 396] on img at bounding box center [1361, 405] width 57 height 46
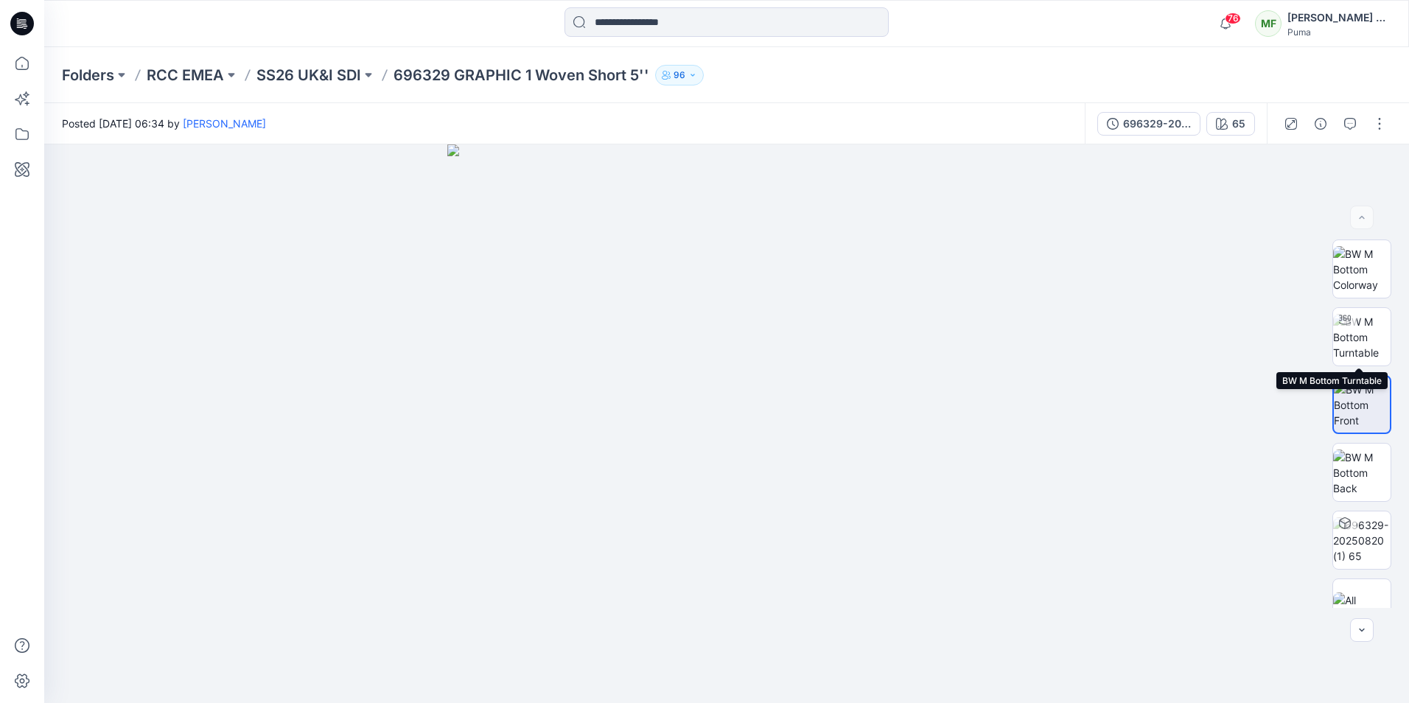
click at [1350, 338] on img at bounding box center [1361, 337] width 57 height 46
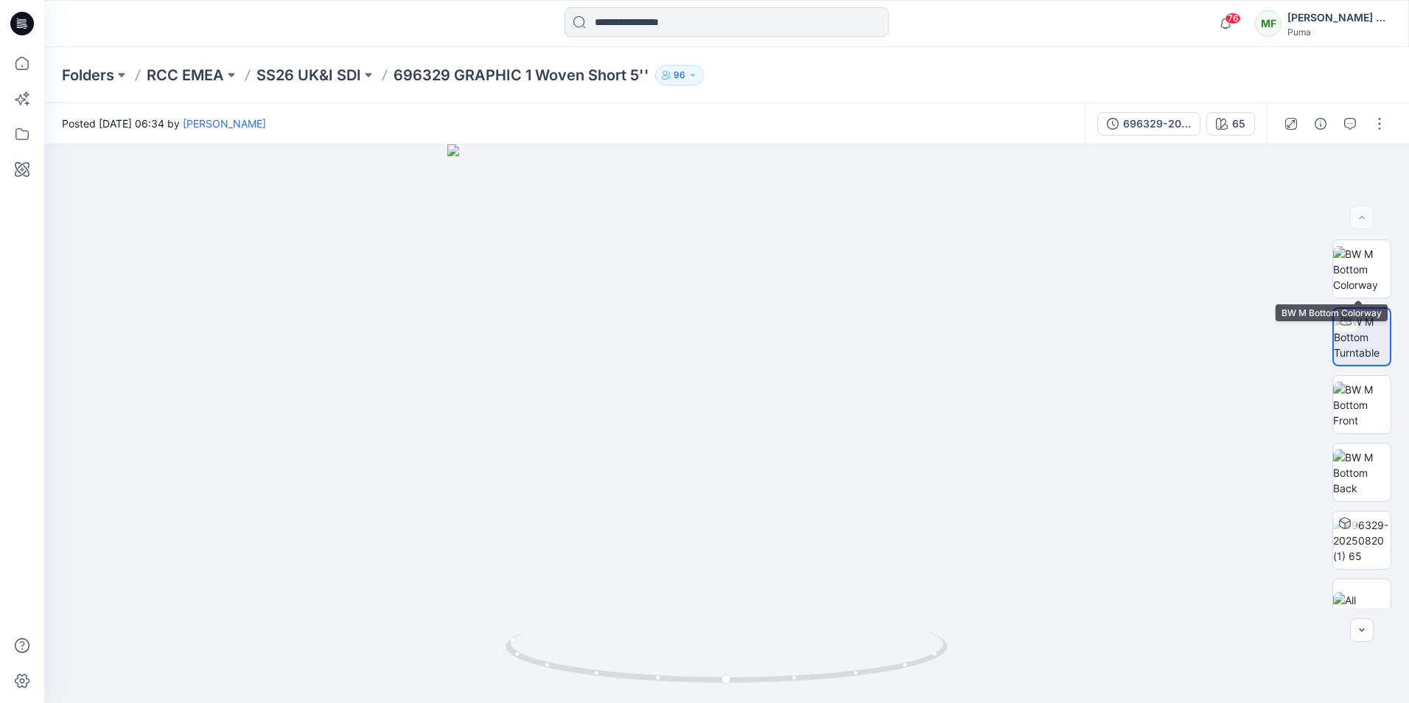
click at [1347, 263] on img at bounding box center [1361, 269] width 57 height 46
